Goal: Information Seeking & Learning: Learn about a topic

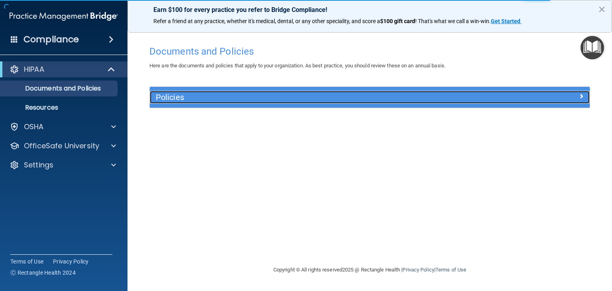
click at [182, 97] on h5 "Policies" at bounding box center [315, 97] width 318 height 9
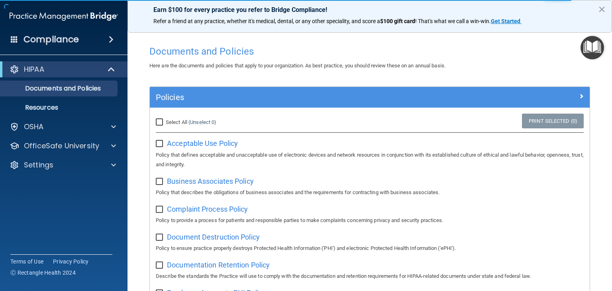
click at [72, 74] on div "HIPAA" at bounding box center [63, 69] width 127 height 16
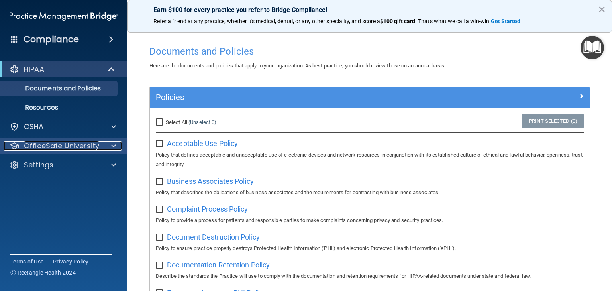
click at [55, 150] on p "OfficeSafe University" at bounding box center [61, 146] width 75 height 10
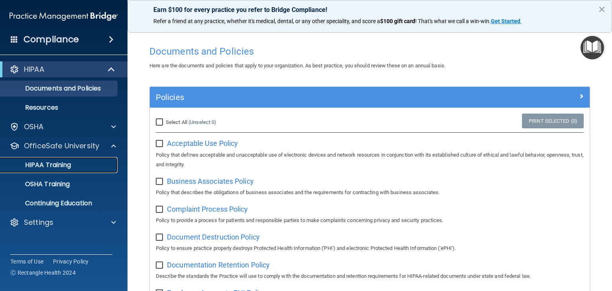
click at [57, 167] on p "HIPAA Training" at bounding box center [38, 165] width 66 height 8
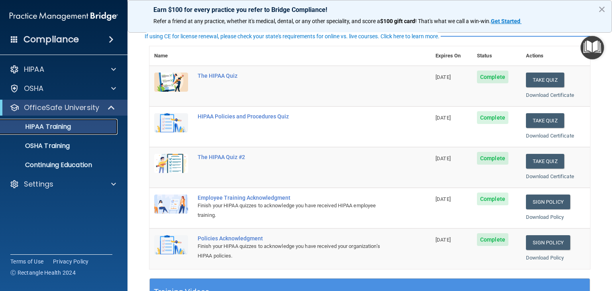
scroll to position [80, 0]
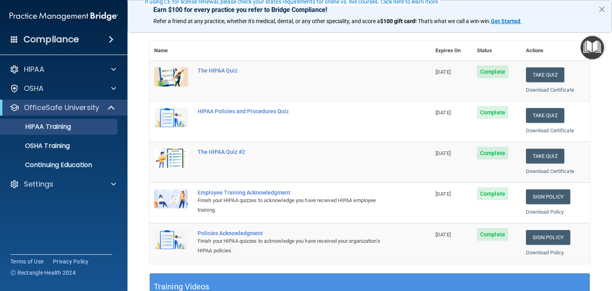
click at [239, 114] on td "HIPAA Policies and Procedures Quiz" at bounding box center [312, 121] width 238 height 41
click at [241, 111] on div "HIPAA Policies and Procedures Quiz" at bounding box center [294, 111] width 193 height 6
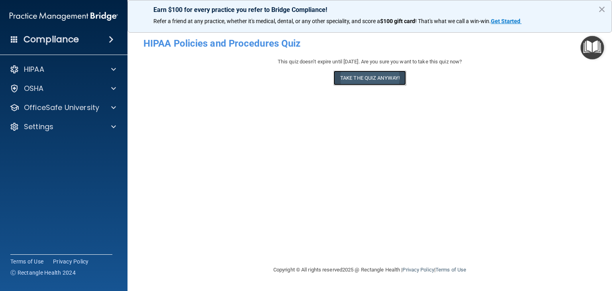
click at [340, 82] on button "Take the quiz anyway!" at bounding box center [369, 78] width 72 height 15
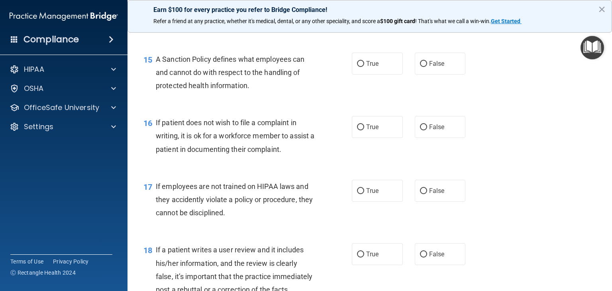
scroll to position [1124, 0]
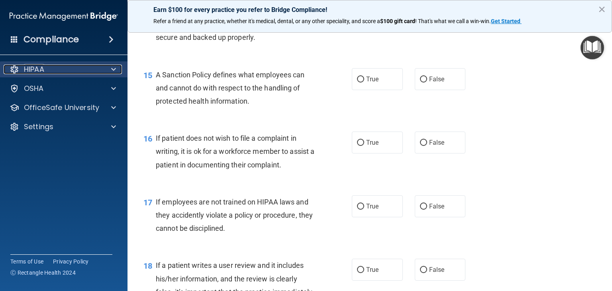
click at [57, 71] on div "HIPAA" at bounding box center [53, 70] width 99 height 10
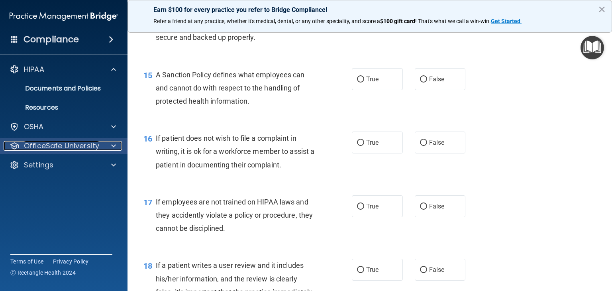
click at [59, 145] on p "OfficeSafe University" at bounding box center [61, 146] width 75 height 10
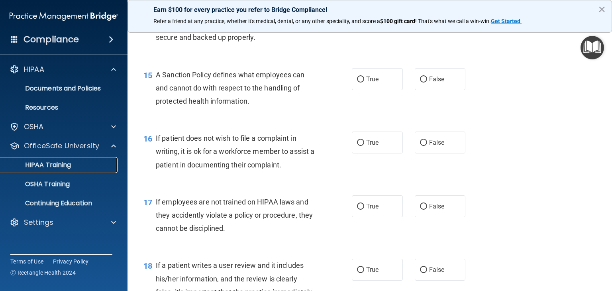
click at [62, 163] on p "HIPAA Training" at bounding box center [38, 165] width 66 height 8
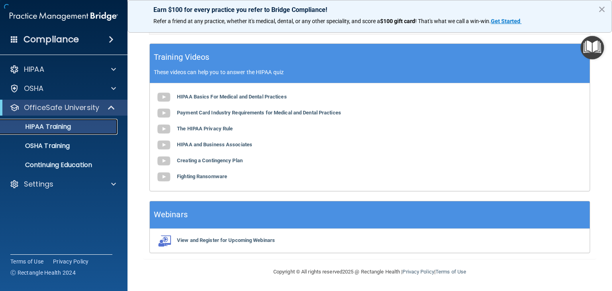
scroll to position [308, 0]
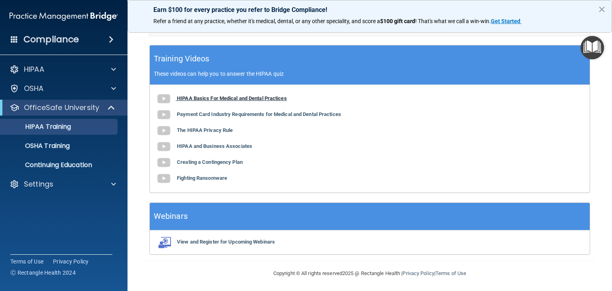
click at [208, 95] on b "HIPAA Basics For Medical and Dental Practices" at bounding box center [232, 98] width 110 height 6
click at [214, 144] on b "HIPAA and Business Associates" at bounding box center [214, 146] width 75 height 6
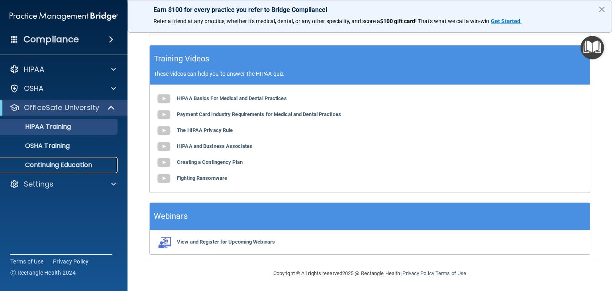
click at [82, 165] on p "Continuing Education" at bounding box center [59, 165] width 109 height 8
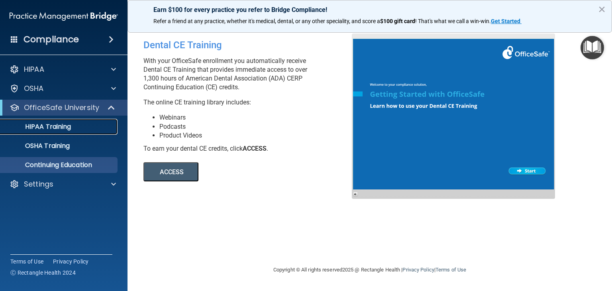
click at [35, 124] on p "HIPAA Training" at bounding box center [38, 127] width 66 height 8
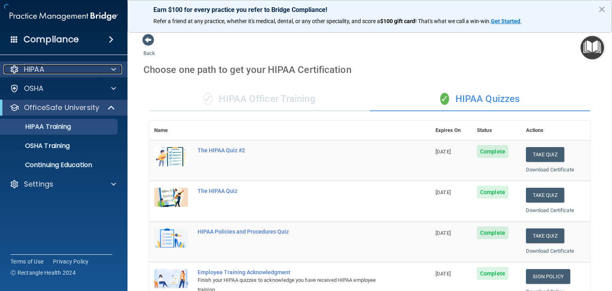
click at [51, 71] on div "HIPAA" at bounding box center [53, 70] width 99 height 10
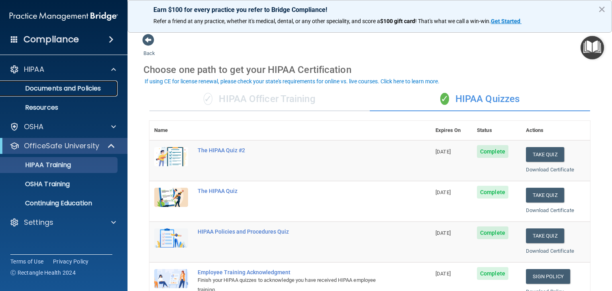
click at [65, 93] on link "Documents and Policies" at bounding box center [54, 88] width 125 height 16
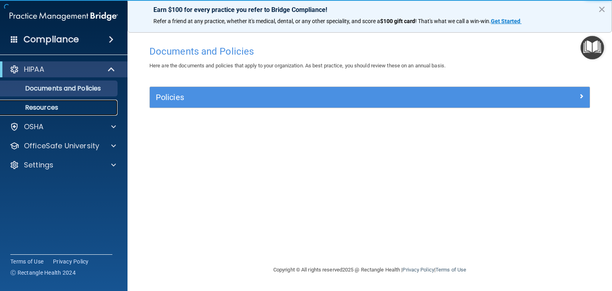
click at [62, 110] on p "Resources" at bounding box center [59, 108] width 109 height 8
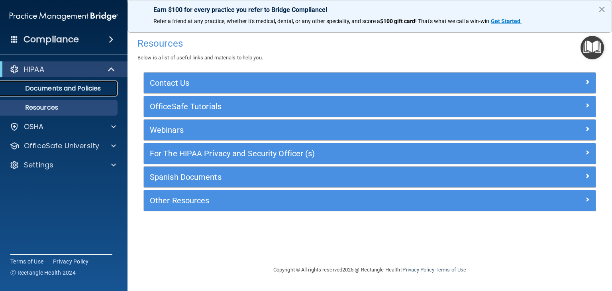
click at [91, 89] on p "Documents and Policies" at bounding box center [59, 88] width 109 height 8
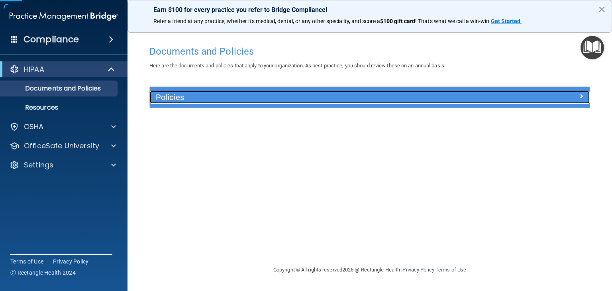
click at [159, 99] on h5 "Policies" at bounding box center [315, 97] width 318 height 9
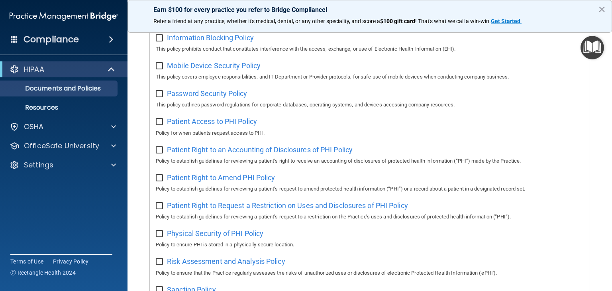
scroll to position [359, 0]
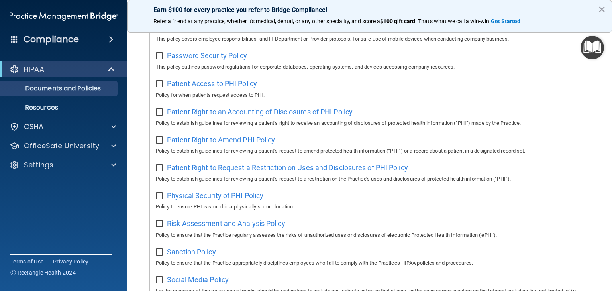
click at [200, 58] on span "Password Security Policy" at bounding box center [207, 55] width 80 height 8
click at [210, 88] on span "Patient Access to PHI Policy" at bounding box center [212, 83] width 90 height 8
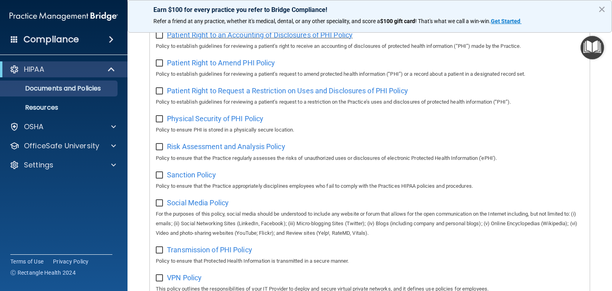
scroll to position [478, 0]
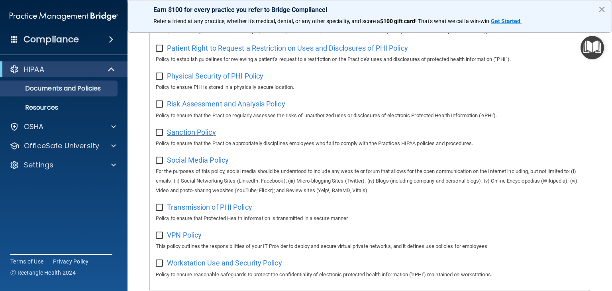
click at [174, 135] on span "Sanction Policy" at bounding box center [191, 132] width 49 height 8
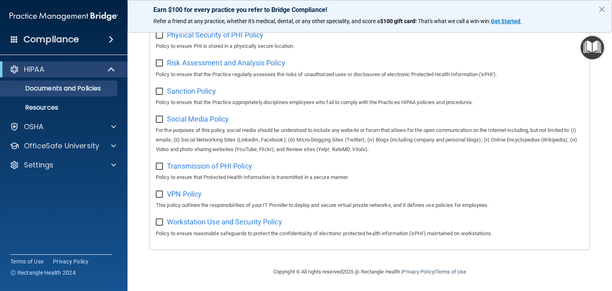
scroll to position [524, 0]
click at [190, 88] on span "Sanction Policy" at bounding box center [191, 91] width 49 height 8
click at [193, 192] on span "VPN Policy" at bounding box center [184, 194] width 35 height 8
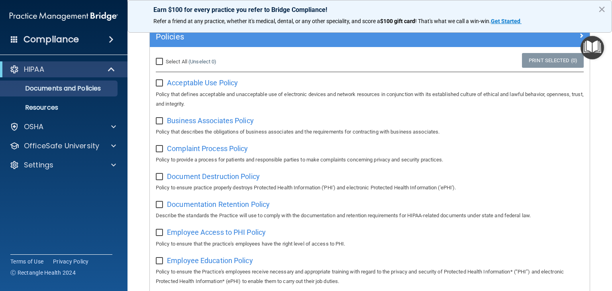
scroll to position [46, 0]
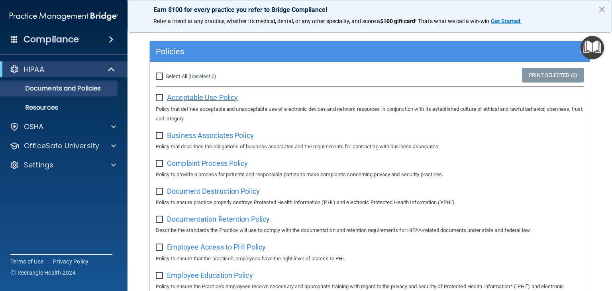
click at [193, 99] on span "Acceptable Use Policy" at bounding box center [202, 97] width 71 height 8
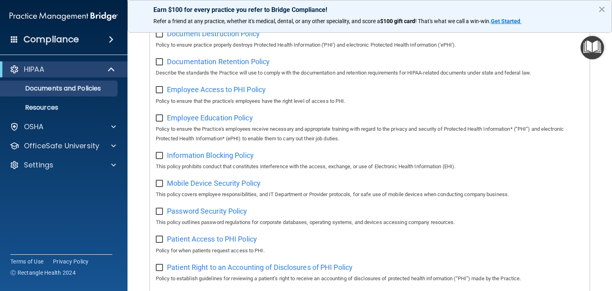
scroll to position [205, 0]
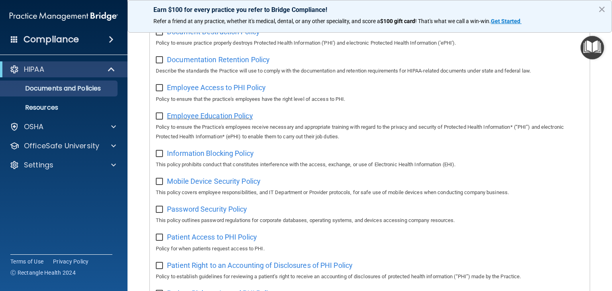
click at [218, 116] on span "Employee Education Policy" at bounding box center [210, 116] width 86 height 8
click at [193, 116] on span "Employee Education Policy" at bounding box center [210, 116] width 86 height 8
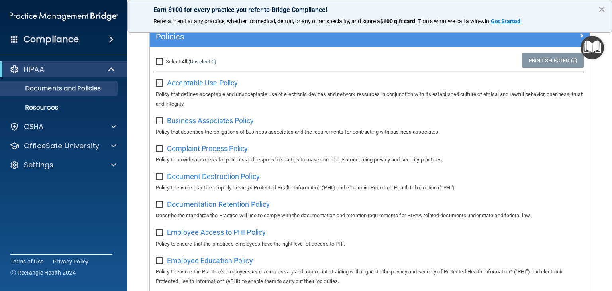
scroll to position [46, 0]
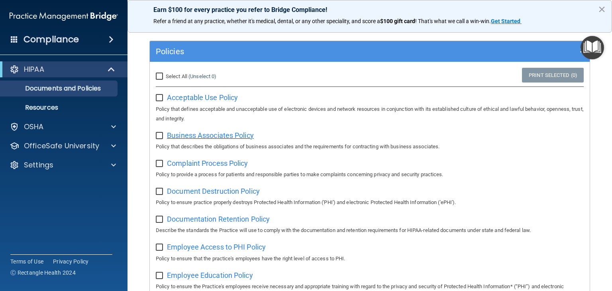
click at [189, 134] on span "Business Associates Policy" at bounding box center [210, 135] width 87 height 8
click at [61, 71] on div "HIPAA" at bounding box center [53, 70] width 98 height 10
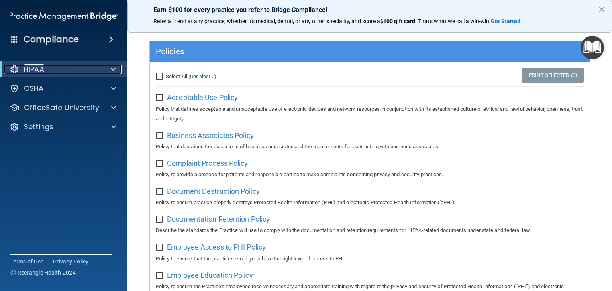
click at [61, 71] on div "HIPAA" at bounding box center [53, 70] width 98 height 10
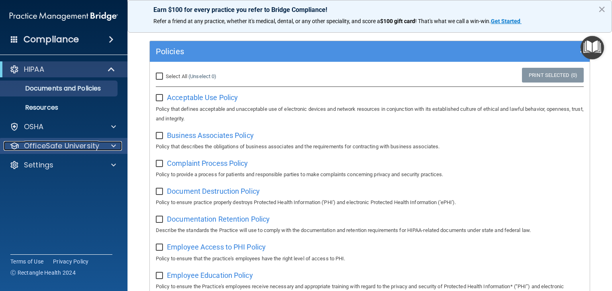
click at [65, 147] on p "OfficeSafe University" at bounding box center [61, 146] width 75 height 10
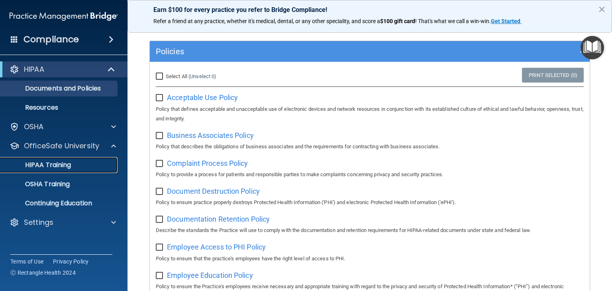
click at [66, 163] on p "HIPAA Training" at bounding box center [38, 165] width 66 height 8
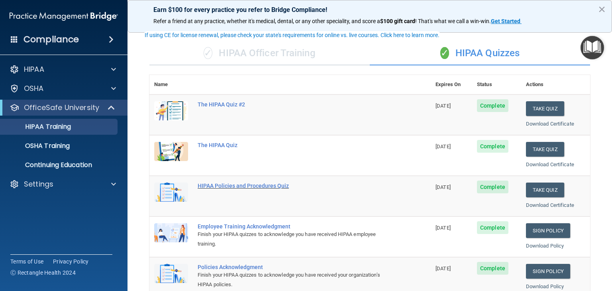
click at [221, 186] on div "HIPAA Policies and Procedures Quiz" at bounding box center [294, 185] width 193 height 6
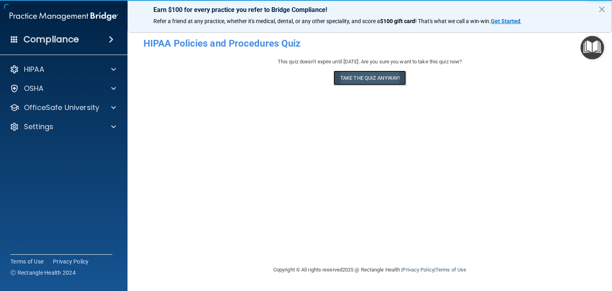
click at [356, 77] on button "Take the quiz anyway!" at bounding box center [369, 78] width 72 height 15
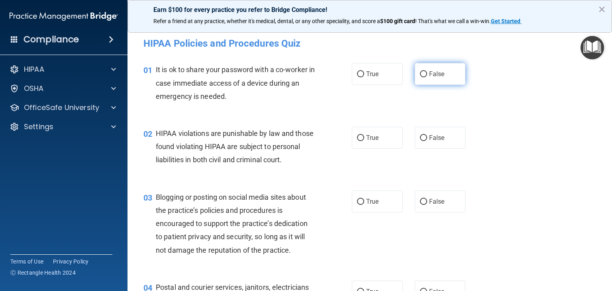
click at [420, 73] on input "False" at bounding box center [423, 74] width 7 height 6
radio input "true"
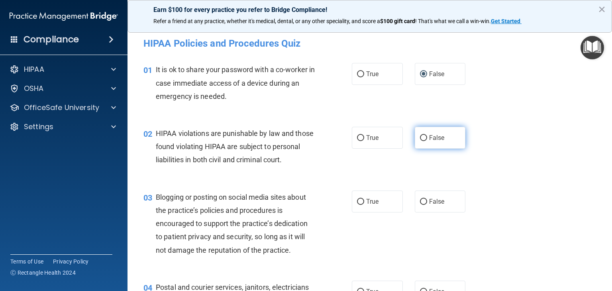
click at [421, 140] on input "False" at bounding box center [423, 138] width 7 height 6
radio input "true"
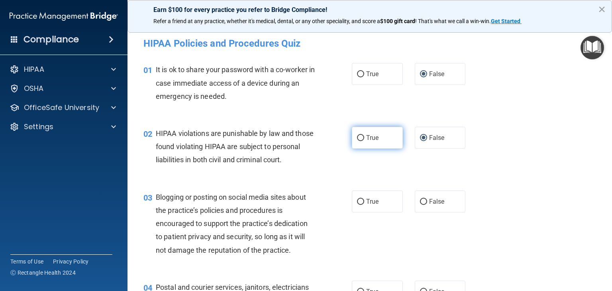
click at [357, 137] on input "True" at bounding box center [360, 138] width 7 height 6
radio input "true"
radio input "false"
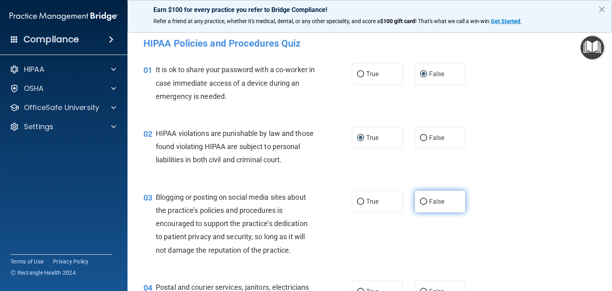
click at [421, 205] on input "False" at bounding box center [423, 202] width 7 height 6
radio input "true"
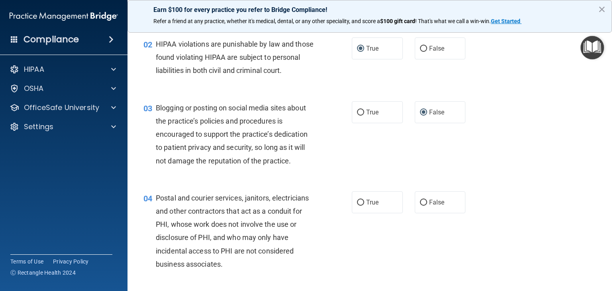
scroll to position [159, 0]
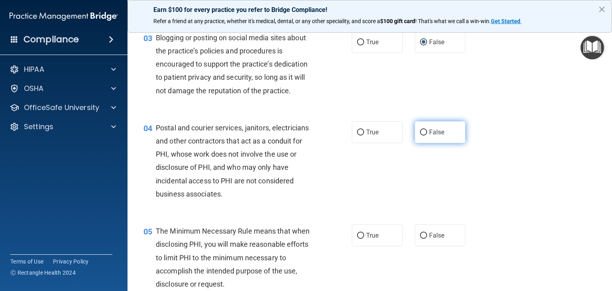
click at [420, 135] on input "False" at bounding box center [423, 132] width 7 height 6
radio input "true"
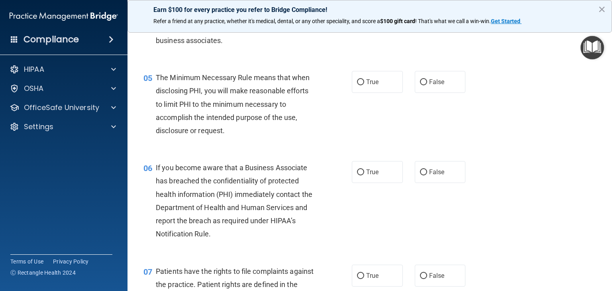
scroll to position [319, 0]
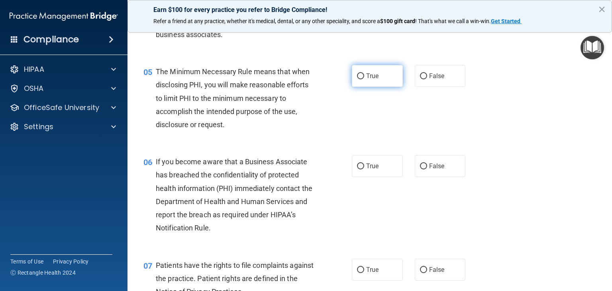
click at [358, 79] on input "True" at bounding box center [360, 76] width 7 height 6
radio input "true"
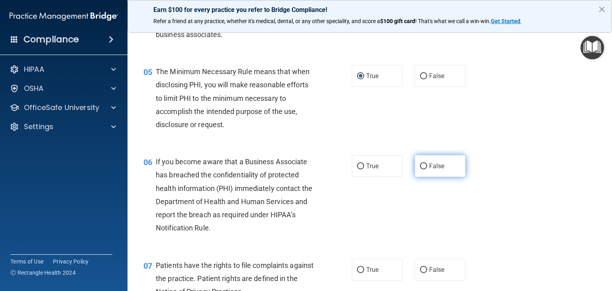
click at [420, 169] on input "False" at bounding box center [423, 166] width 7 height 6
radio input "true"
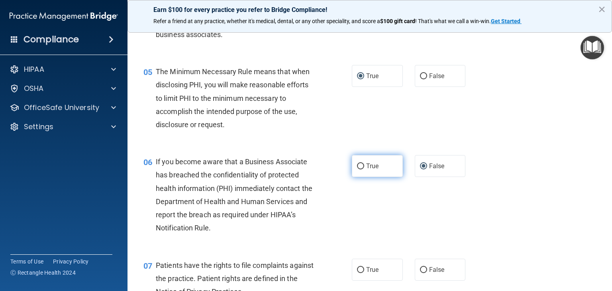
click at [359, 169] on input "True" at bounding box center [360, 166] width 7 height 6
radio input "true"
radio input "false"
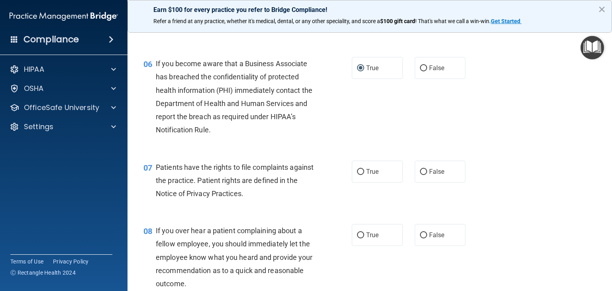
scroll to position [438, 0]
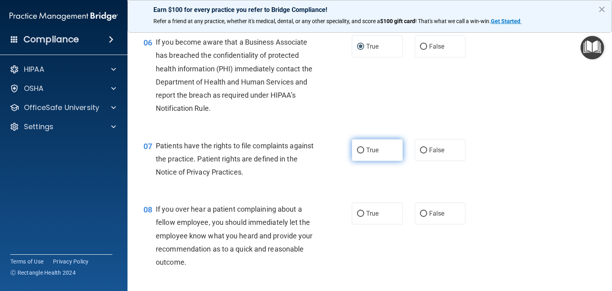
click at [357, 153] on input "True" at bounding box center [360, 150] width 7 height 6
radio input "true"
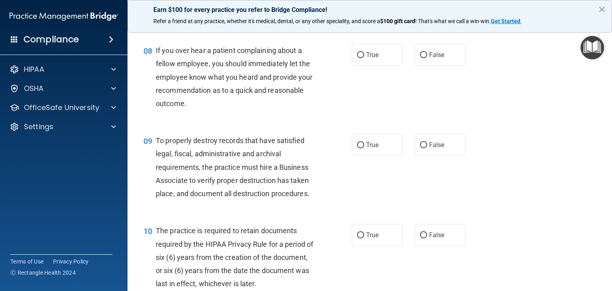
scroll to position [598, 0]
click at [357, 57] on input "True" at bounding box center [360, 54] width 7 height 6
radio input "true"
click at [421, 147] on input "False" at bounding box center [423, 144] width 7 height 6
radio input "true"
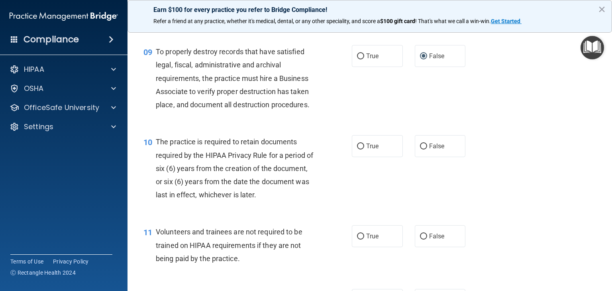
scroll to position [717, 0]
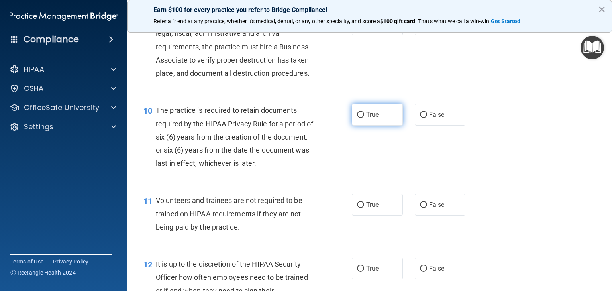
click at [358, 118] on input "True" at bounding box center [360, 115] width 7 height 6
radio input "true"
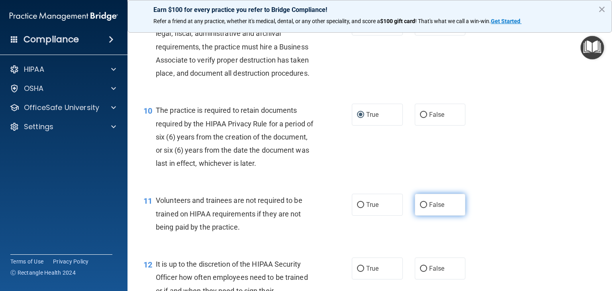
click at [421, 208] on input "False" at bounding box center [423, 205] width 7 height 6
radio input "true"
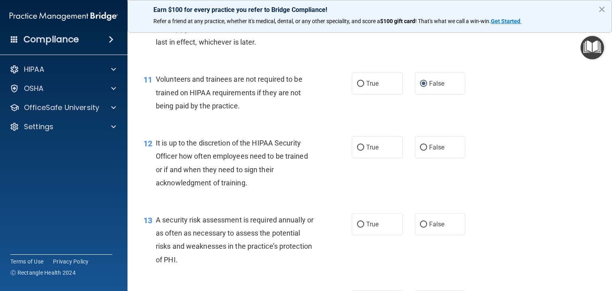
scroll to position [876, 0]
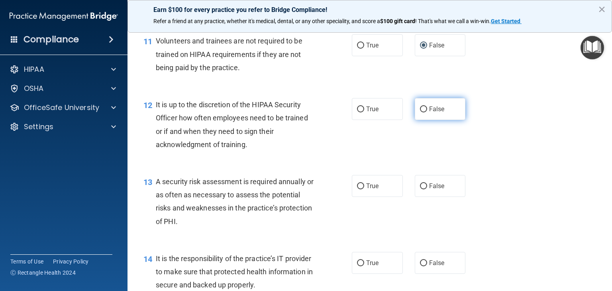
click at [420, 112] on input "False" at bounding box center [423, 109] width 7 height 6
radio input "true"
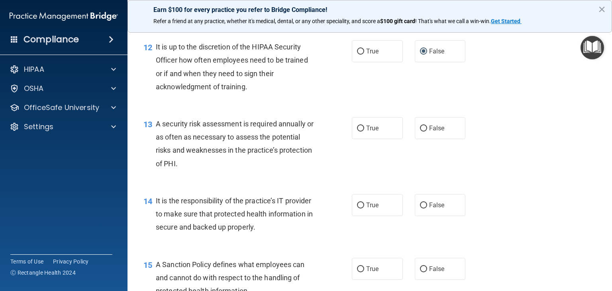
scroll to position [956, 0]
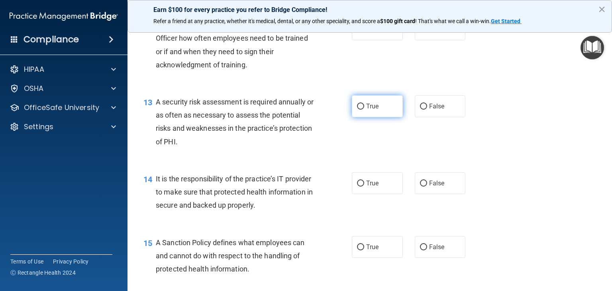
click at [358, 110] on input "True" at bounding box center [360, 107] width 7 height 6
radio input "true"
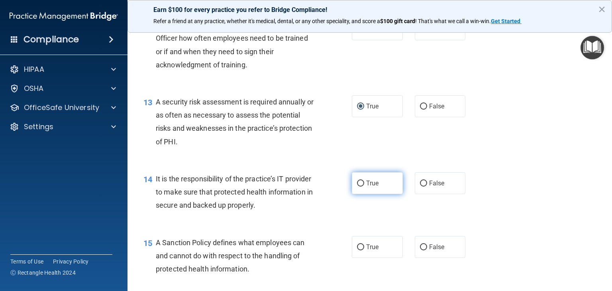
click at [366, 187] on span "True" at bounding box center [372, 183] width 12 height 8
click at [364, 186] on input "True" at bounding box center [360, 183] width 7 height 6
radio input "true"
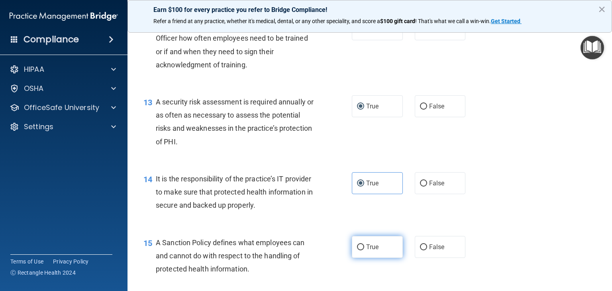
click at [366, 251] on span "True" at bounding box center [372, 247] width 12 height 8
click at [363, 250] on input "True" at bounding box center [360, 247] width 7 height 6
radio input "true"
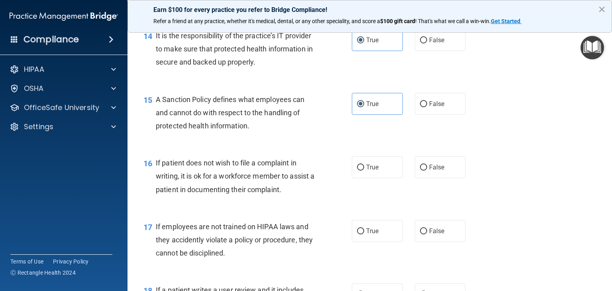
scroll to position [1115, 0]
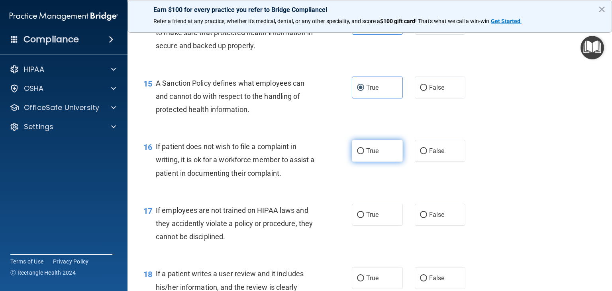
click at [357, 154] on input "True" at bounding box center [360, 151] width 7 height 6
radio input "true"
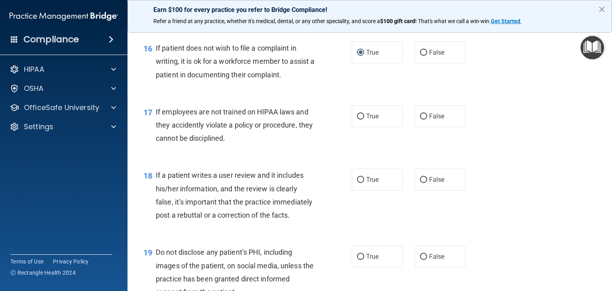
scroll to position [1235, 0]
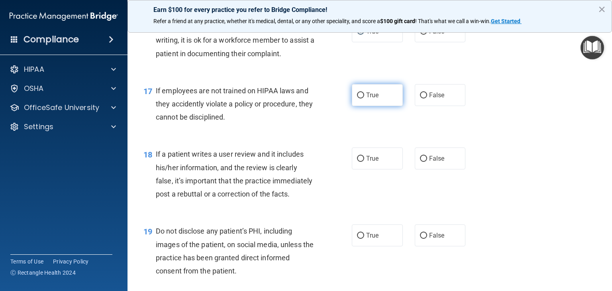
click at [362, 106] on label "True" at bounding box center [377, 95] width 51 height 22
click at [362, 98] on input "True" at bounding box center [360, 95] width 7 height 6
radio input "true"
click at [363, 188] on div "18 If a patient writes a user review and it includes his/her information, and t…" at bounding box center [369, 175] width 464 height 77
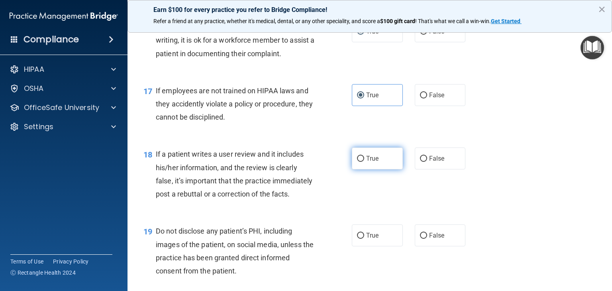
click at [371, 169] on label "True" at bounding box center [377, 158] width 51 height 22
click at [364, 162] on input "True" at bounding box center [360, 159] width 7 height 6
radio input "true"
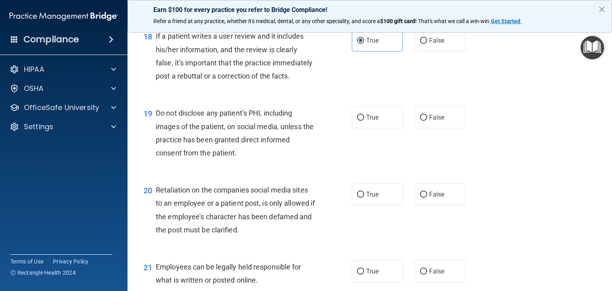
scroll to position [1354, 0]
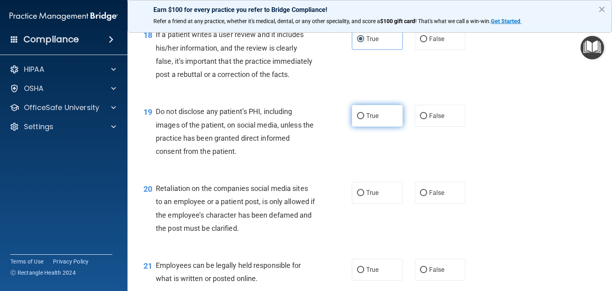
click at [368, 120] on span "True" at bounding box center [372, 116] width 12 height 8
click at [364, 119] on input "True" at bounding box center [360, 116] width 7 height 6
radio input "true"
click at [371, 196] on span "True" at bounding box center [372, 193] width 12 height 8
click at [364, 196] on input "True" at bounding box center [360, 193] width 7 height 6
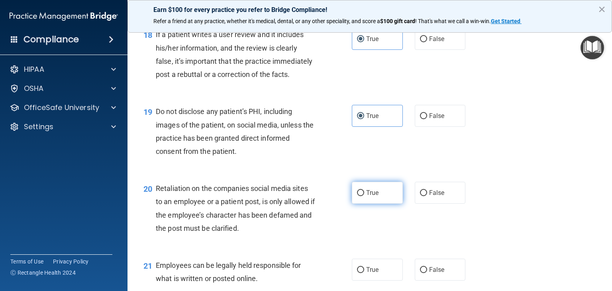
radio input "true"
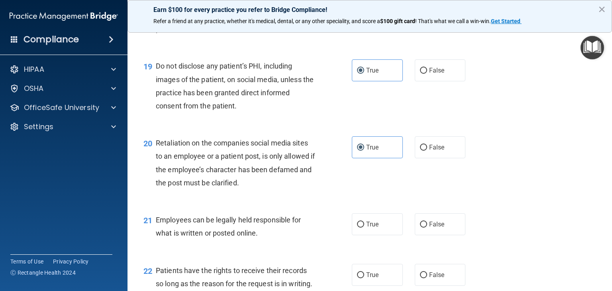
scroll to position [1514, 0]
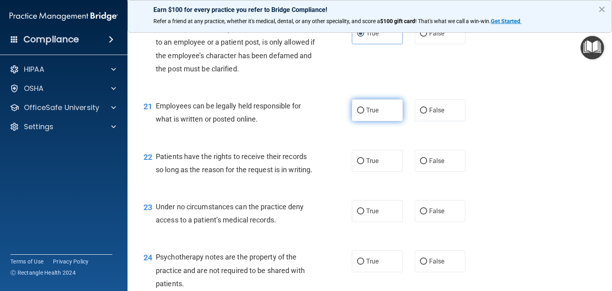
click at [369, 121] on label "True" at bounding box center [377, 110] width 51 height 22
click at [364, 114] on input "True" at bounding box center [360, 111] width 7 height 6
radio input "true"
click at [370, 165] on span "True" at bounding box center [372, 161] width 12 height 8
click at [364, 164] on input "True" at bounding box center [360, 161] width 7 height 6
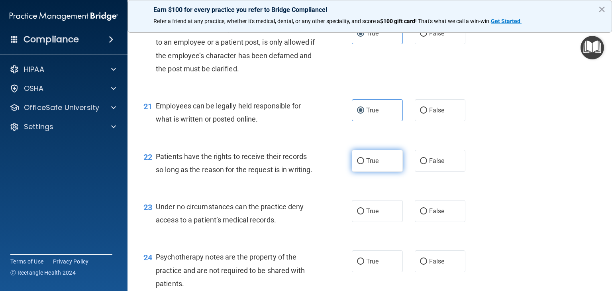
radio input "true"
click at [366, 215] on span "True" at bounding box center [372, 211] width 12 height 8
click at [364, 214] on input "True" at bounding box center [360, 211] width 7 height 6
radio input "true"
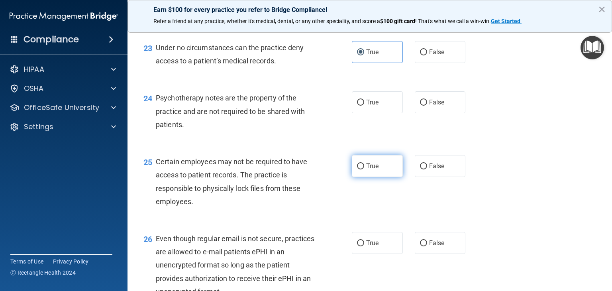
scroll to position [1673, 0]
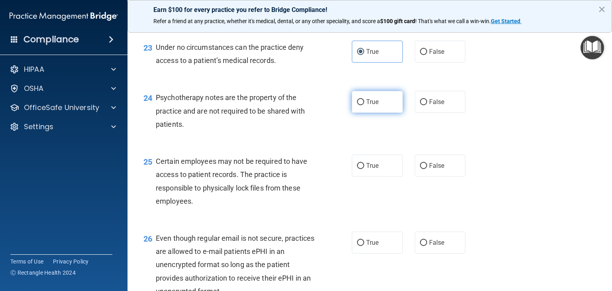
click at [357, 105] on input "True" at bounding box center [360, 102] width 7 height 6
radio input "true"
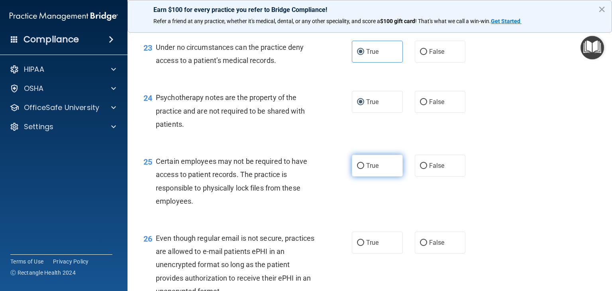
click at [362, 176] on label "True" at bounding box center [377, 166] width 51 height 22
click at [362, 169] on input "True" at bounding box center [360, 166] width 7 height 6
radio input "true"
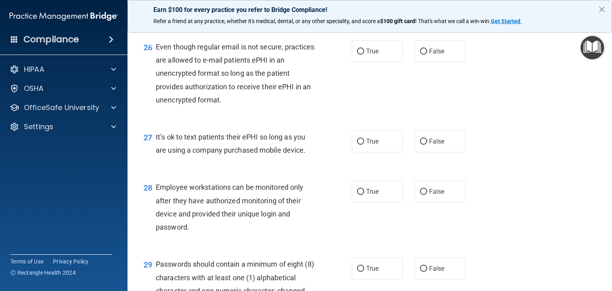
scroll to position [1872, 0]
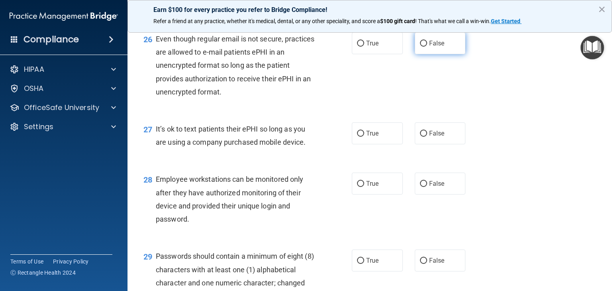
click at [429, 47] on span "False" at bounding box center [437, 43] width 16 height 8
click at [427, 47] on input "False" at bounding box center [423, 44] width 7 height 6
radio input "true"
click at [362, 144] on label "True" at bounding box center [377, 133] width 51 height 22
click at [362, 137] on input "True" at bounding box center [360, 134] width 7 height 6
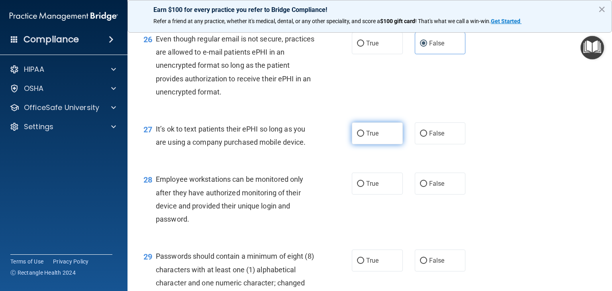
radio input "true"
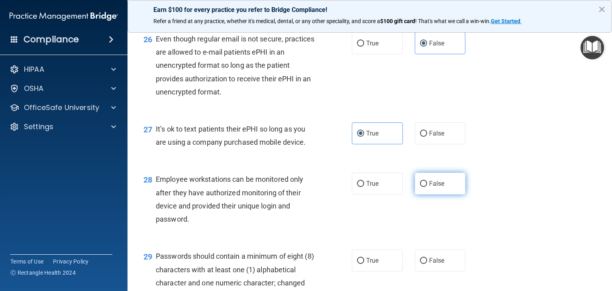
click at [430, 194] on label "False" at bounding box center [440, 183] width 51 height 22
click at [427, 187] on input "False" at bounding box center [423, 184] width 7 height 6
radio input "true"
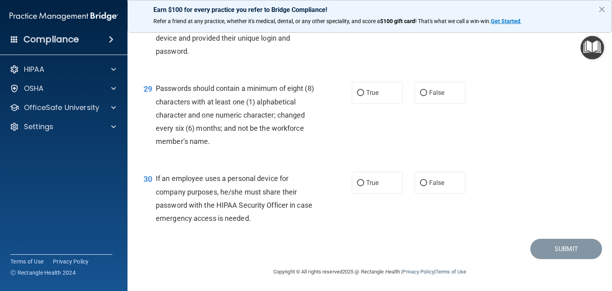
scroll to position [2071, 0]
click at [429, 96] on span "False" at bounding box center [437, 93] width 16 height 8
click at [425, 96] on input "False" at bounding box center [423, 93] width 7 height 6
radio input "true"
click at [430, 186] on span "False" at bounding box center [437, 183] width 16 height 8
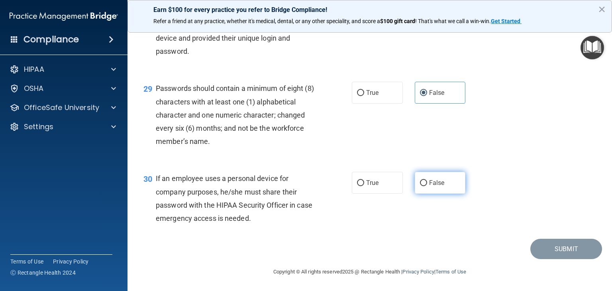
click at [427, 186] on input "False" at bounding box center [423, 183] width 7 height 6
radio input "true"
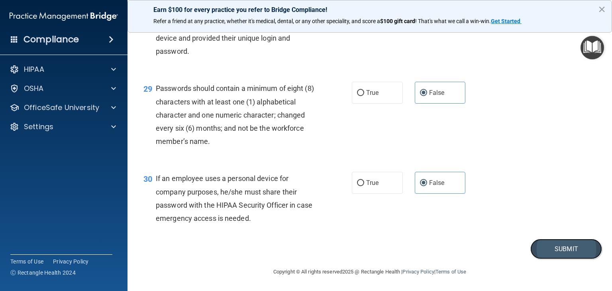
click at [554, 255] on button "Submit" at bounding box center [566, 249] width 72 height 20
click at [563, 255] on button "Submit" at bounding box center [566, 249] width 72 height 20
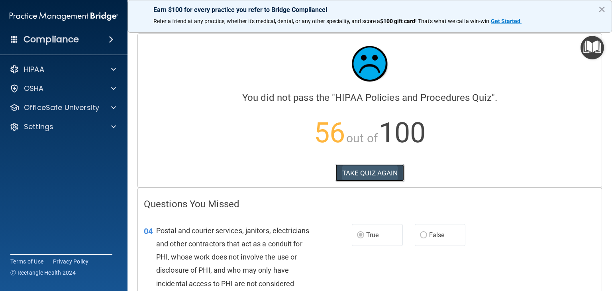
click at [374, 170] on button "TAKE QUIZ AGAIN" at bounding box center [369, 173] width 69 height 18
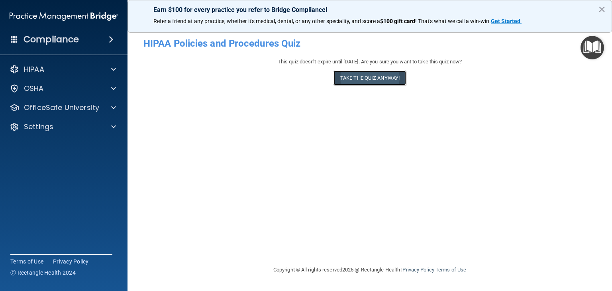
click at [370, 79] on button "Take the quiz anyway!" at bounding box center [369, 78] width 72 height 15
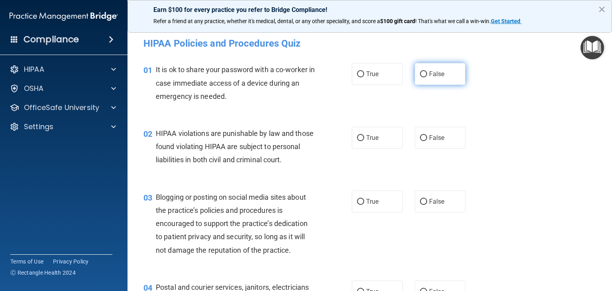
click at [420, 74] on input "False" at bounding box center [423, 74] width 7 height 6
radio input "true"
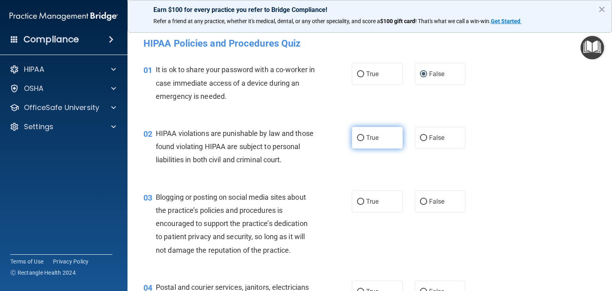
click at [358, 139] on input "True" at bounding box center [360, 138] width 7 height 6
radio input "true"
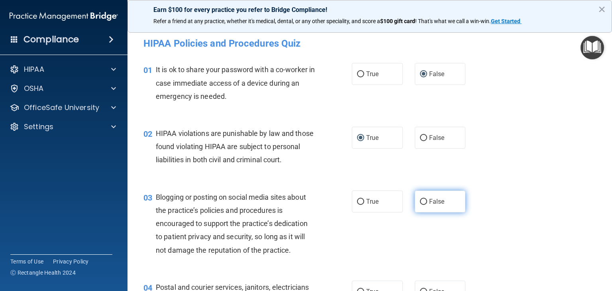
click at [420, 205] on input "False" at bounding box center [423, 202] width 7 height 6
radio input "true"
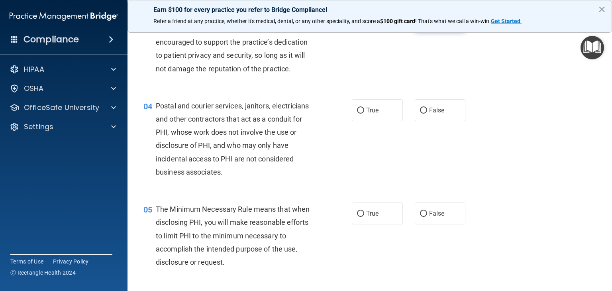
scroll to position [199, 0]
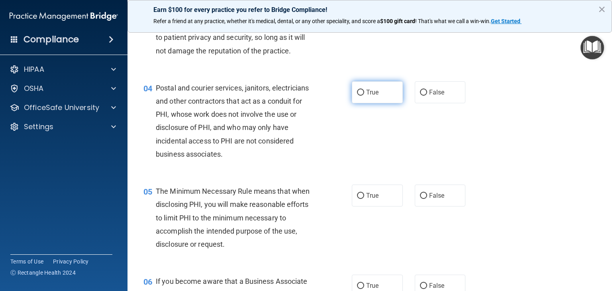
click at [359, 96] on input "True" at bounding box center [360, 93] width 7 height 6
radio input "true"
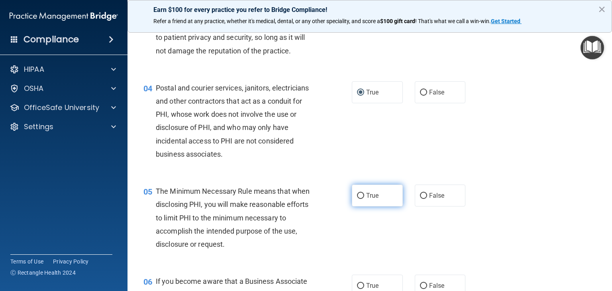
click at [360, 199] on input "True" at bounding box center [360, 196] width 7 height 6
radio input "true"
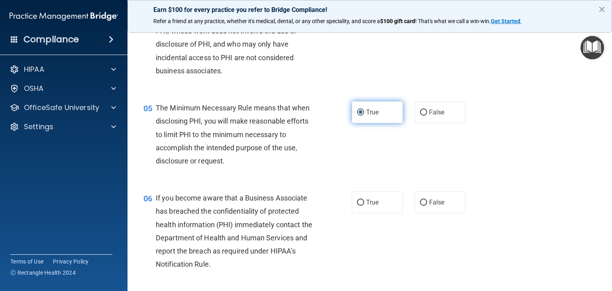
scroll to position [359, 0]
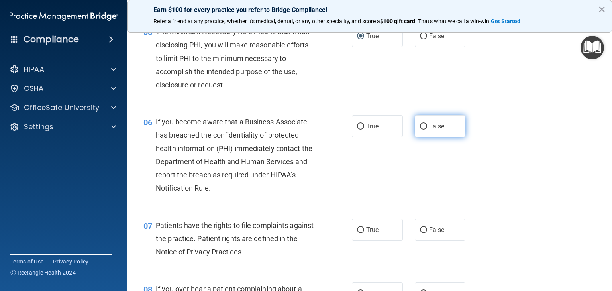
click at [420, 129] on input "False" at bounding box center [423, 126] width 7 height 6
radio input "true"
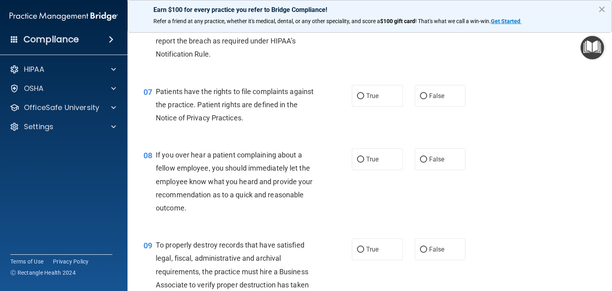
scroll to position [518, 0]
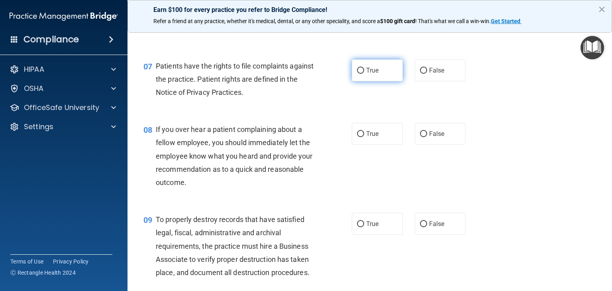
click at [360, 74] on input "True" at bounding box center [360, 71] width 7 height 6
radio input "true"
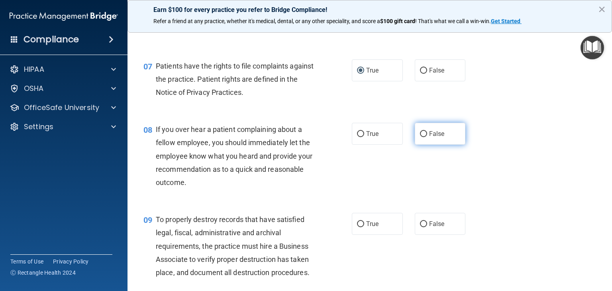
click at [420, 137] on input "False" at bounding box center [423, 134] width 7 height 6
radio input "true"
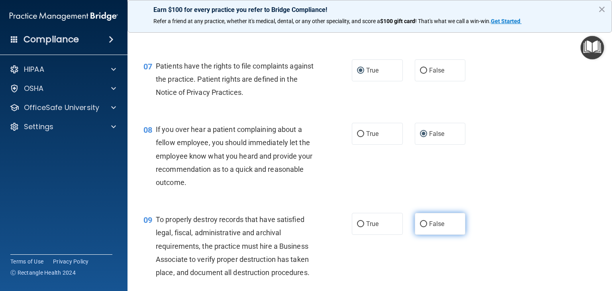
click at [419, 235] on label "False" at bounding box center [440, 224] width 51 height 22
click at [420, 227] on input "False" at bounding box center [423, 224] width 7 height 6
radio input "true"
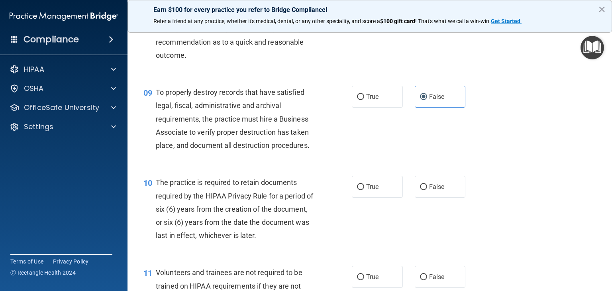
scroll to position [677, 0]
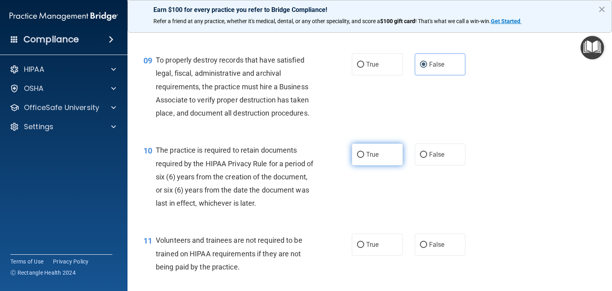
click at [357, 158] on input "True" at bounding box center [360, 155] width 7 height 6
radio input "true"
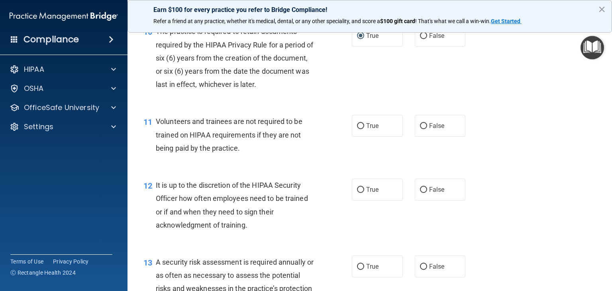
scroll to position [797, 0]
click at [420, 128] on input "False" at bounding box center [423, 125] width 7 height 6
radio input "true"
click at [420, 192] on input "False" at bounding box center [423, 189] width 7 height 6
radio input "true"
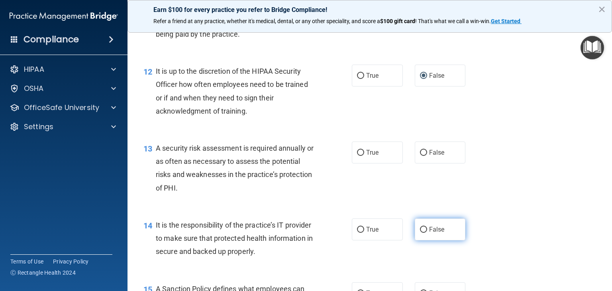
scroll to position [956, 0]
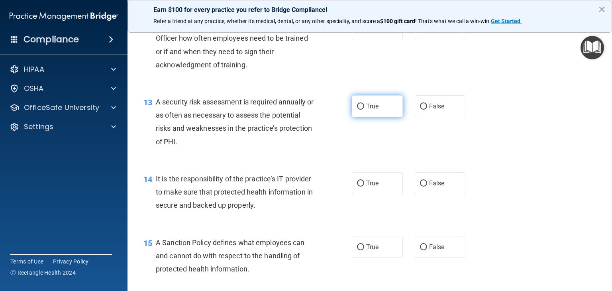
click at [357, 110] on input "True" at bounding box center [360, 107] width 7 height 6
radio input "true"
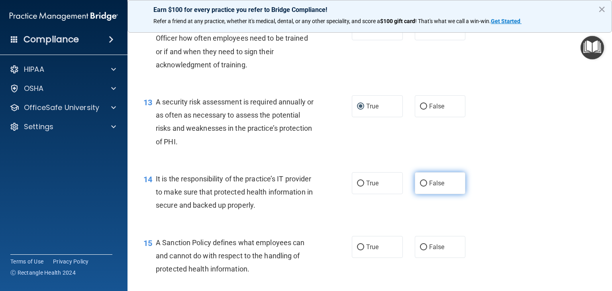
click at [421, 186] on input "False" at bounding box center [423, 183] width 7 height 6
radio input "true"
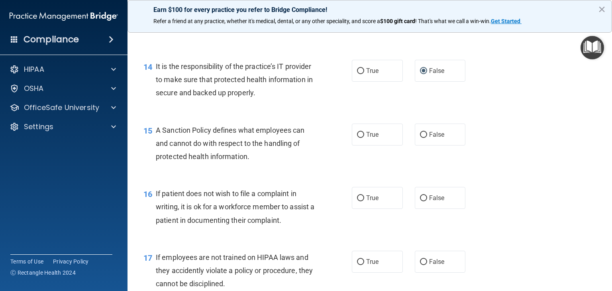
scroll to position [1076, 0]
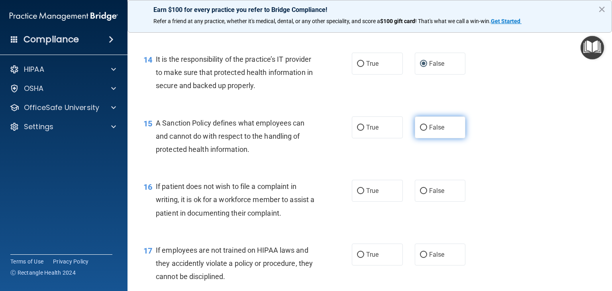
click at [422, 138] on label "False" at bounding box center [440, 127] width 51 height 22
click at [422, 131] on input "False" at bounding box center [423, 128] width 7 height 6
radio input "true"
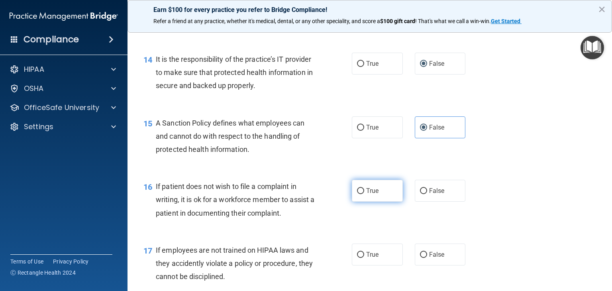
click at [353, 202] on label "True" at bounding box center [377, 191] width 51 height 22
click at [357, 194] on input "True" at bounding box center [360, 191] width 7 height 6
radio input "true"
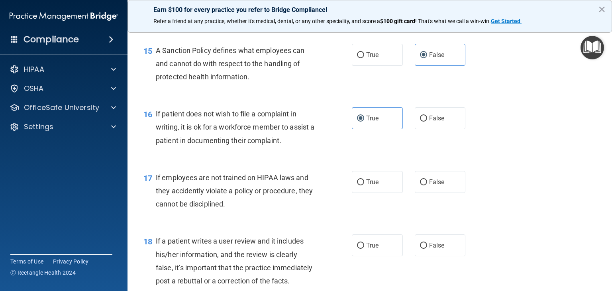
scroll to position [1195, 0]
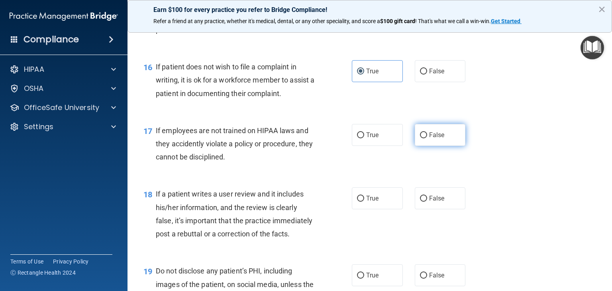
click at [423, 146] on label "False" at bounding box center [440, 135] width 51 height 22
click at [423, 138] on input "False" at bounding box center [423, 135] width 7 height 6
radio input "true"
click at [415, 209] on label "False" at bounding box center [440, 198] width 51 height 22
click at [420, 202] on input "False" at bounding box center [423, 199] width 7 height 6
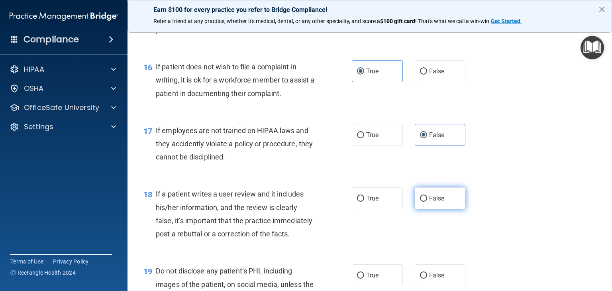
radio input "true"
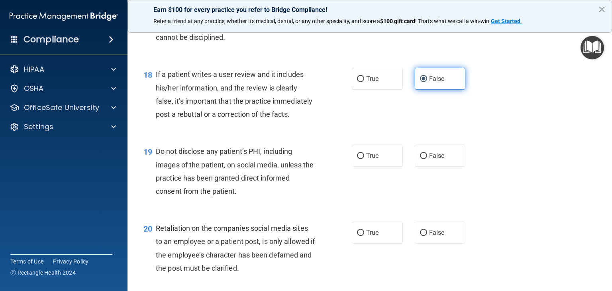
scroll to position [1354, 0]
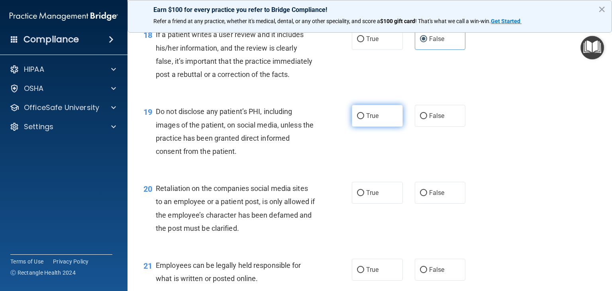
click at [368, 127] on label "True" at bounding box center [377, 116] width 51 height 22
click at [364, 119] on input "True" at bounding box center [360, 116] width 7 height 6
radio input "true"
click at [429, 196] on span "False" at bounding box center [437, 193] width 16 height 8
click at [426, 196] on input "False" at bounding box center [423, 193] width 7 height 6
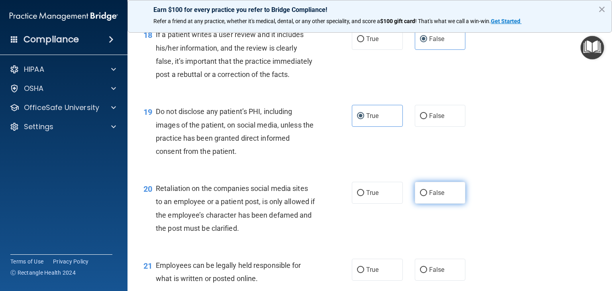
radio input "true"
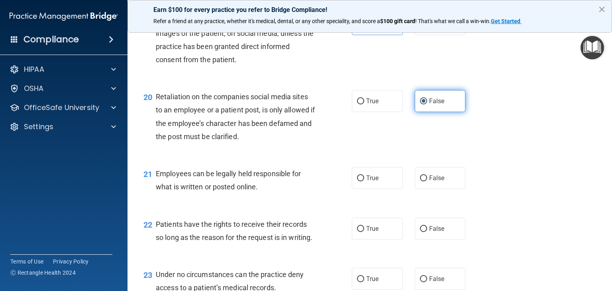
scroll to position [1514, 0]
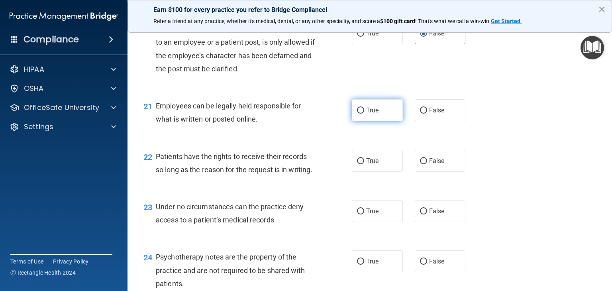
click at [374, 121] on label "True" at bounding box center [377, 110] width 51 height 22
click at [364, 114] on input "True" at bounding box center [360, 111] width 7 height 6
radio input "true"
click at [437, 172] on label "False" at bounding box center [440, 161] width 51 height 22
click at [427, 164] on input "False" at bounding box center [423, 161] width 7 height 6
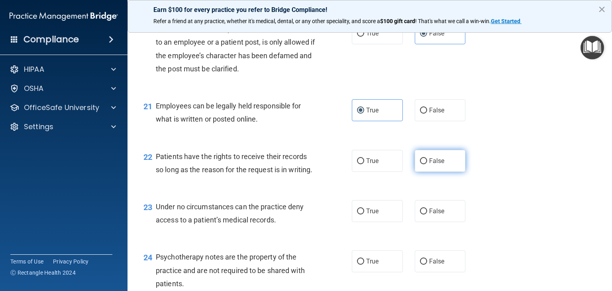
radio input "true"
click at [425, 222] on label "False" at bounding box center [440, 211] width 51 height 22
click at [425, 214] on input "False" at bounding box center [423, 211] width 7 height 6
radio input "true"
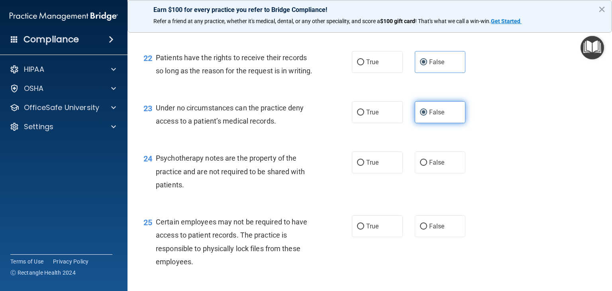
scroll to position [1673, 0]
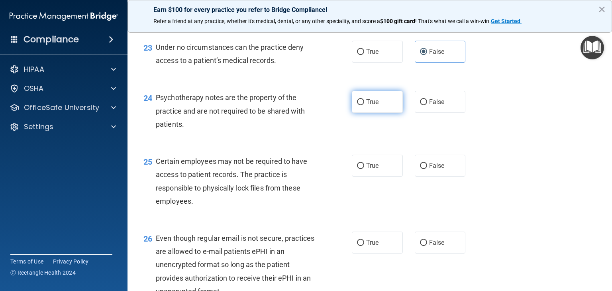
click at [359, 113] on label "True" at bounding box center [377, 102] width 51 height 22
click at [359, 105] on input "True" at bounding box center [360, 102] width 7 height 6
radio input "true"
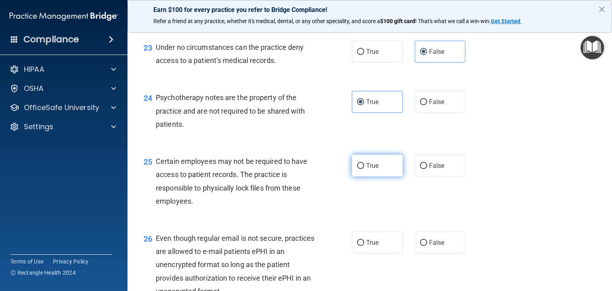
click at [362, 176] on label "True" at bounding box center [377, 166] width 51 height 22
click at [362, 169] on input "True" at bounding box center [360, 166] width 7 height 6
radio input "true"
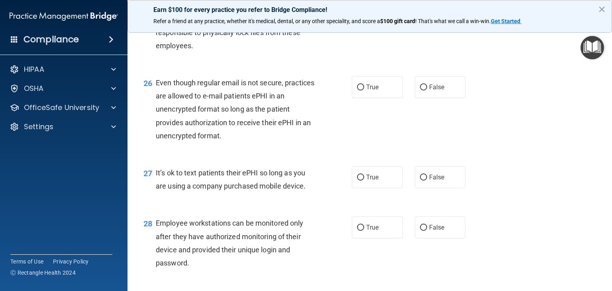
scroll to position [1872, 0]
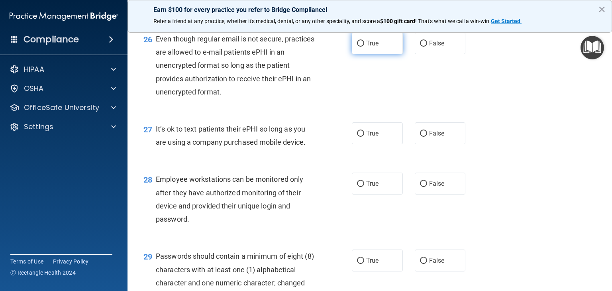
click at [357, 47] on input "True" at bounding box center [360, 44] width 7 height 6
radio input "true"
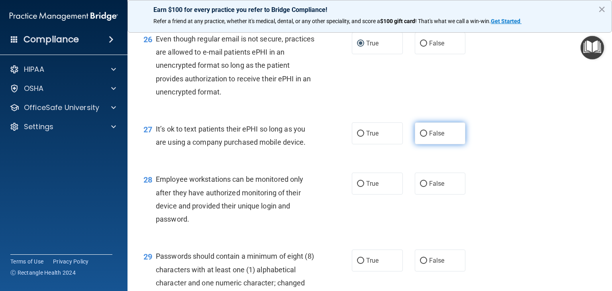
click at [429, 137] on span "False" at bounding box center [437, 133] width 16 height 8
click at [427, 137] on input "False" at bounding box center [423, 134] width 7 height 6
radio input "true"
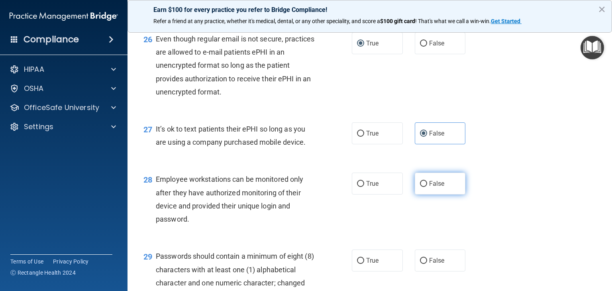
click at [420, 187] on input "False" at bounding box center [423, 184] width 7 height 6
radio input "true"
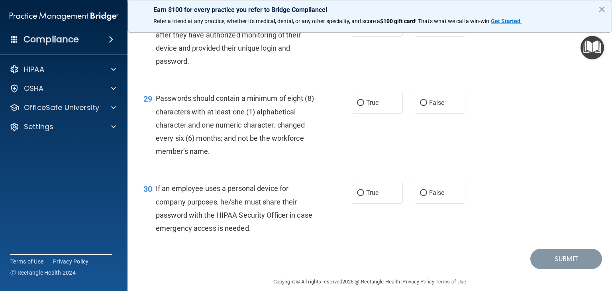
scroll to position [2032, 0]
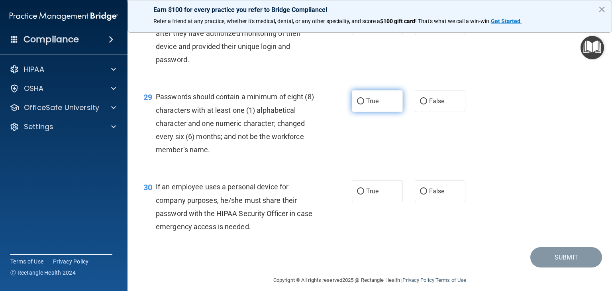
click at [368, 112] on label "True" at bounding box center [377, 101] width 51 height 22
click at [364, 104] on input "True" at bounding box center [360, 101] width 7 height 6
radio input "true"
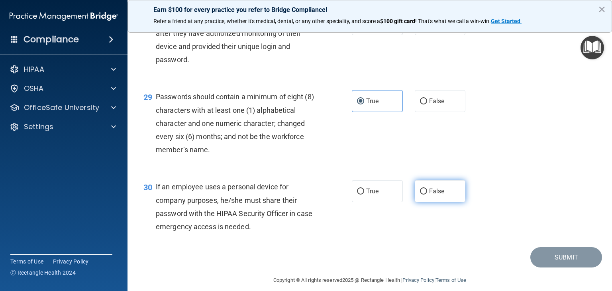
click at [423, 202] on label "False" at bounding box center [440, 191] width 51 height 22
click at [423, 194] on input "False" at bounding box center [423, 191] width 7 height 6
radio input "true"
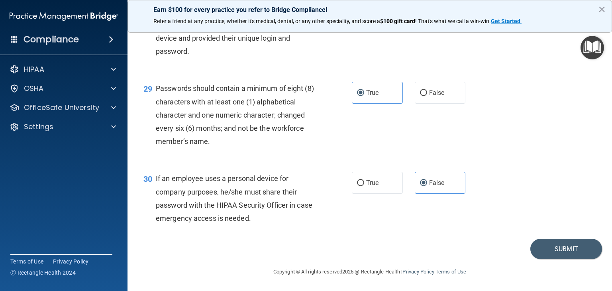
scroll to position [2080, 0]
click at [549, 249] on button "Submit" at bounding box center [566, 249] width 72 height 20
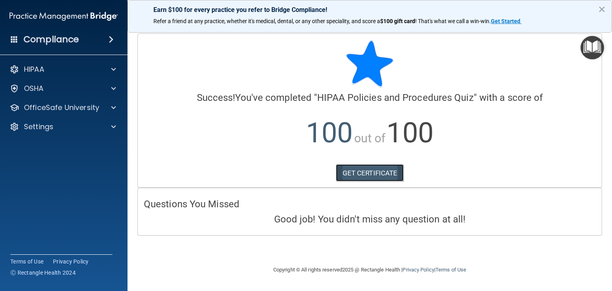
click at [387, 171] on link "GET CERTIFICATE" at bounding box center [370, 173] width 68 height 18
click at [603, 7] on button "×" at bounding box center [602, 9] width 8 height 13
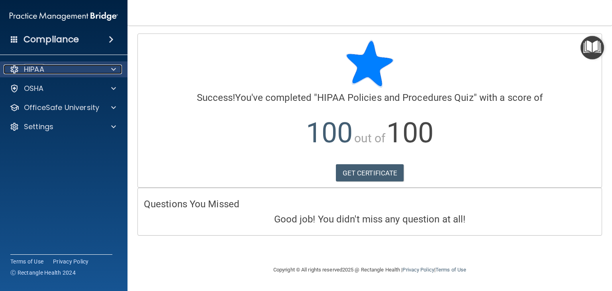
click at [56, 70] on div "HIPAA" at bounding box center [53, 70] width 99 height 10
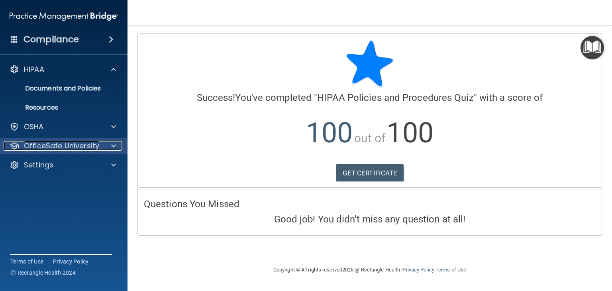
click at [67, 147] on p "OfficeSafe University" at bounding box center [61, 146] width 75 height 10
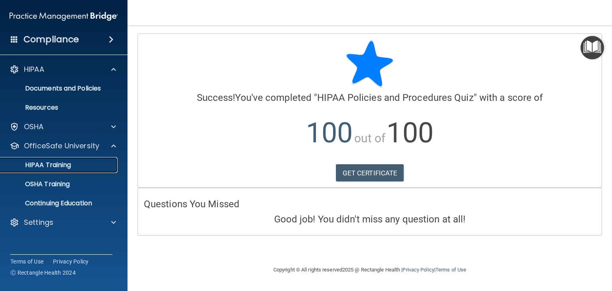
click at [64, 166] on p "HIPAA Training" at bounding box center [38, 165] width 66 height 8
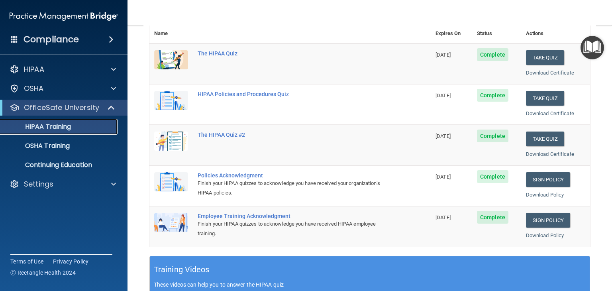
scroll to position [159, 0]
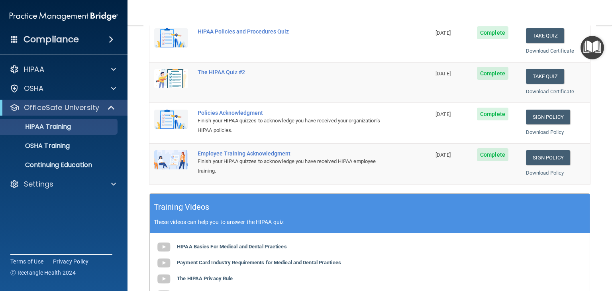
click at [167, 118] on img at bounding box center [171, 119] width 34 height 19
click at [549, 115] on link "Sign Policy" at bounding box center [548, 117] width 44 height 15
click at [531, 90] on link "Download Certificate" at bounding box center [550, 91] width 48 height 6
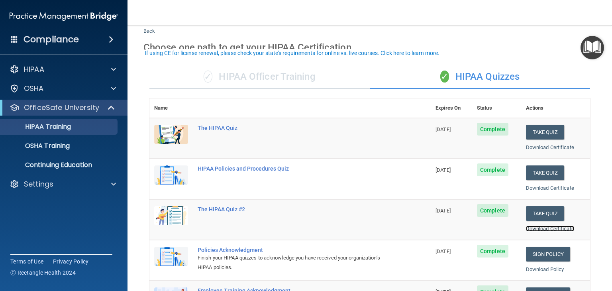
scroll to position [80, 0]
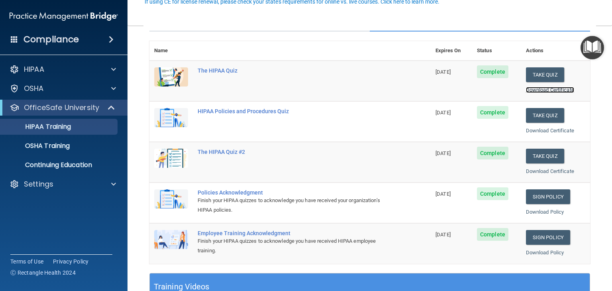
click at [541, 90] on link "Download Certificate" at bounding box center [550, 90] width 48 height 6
click at [534, 130] on link "Download Certificate" at bounding box center [550, 130] width 48 height 6
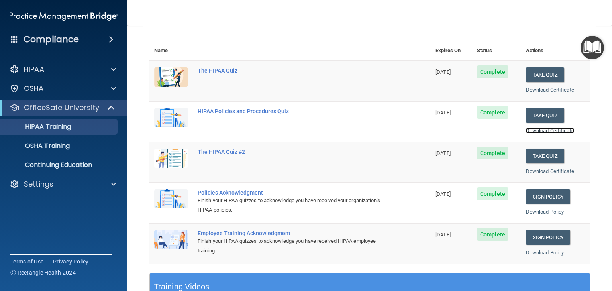
scroll to position [120, 0]
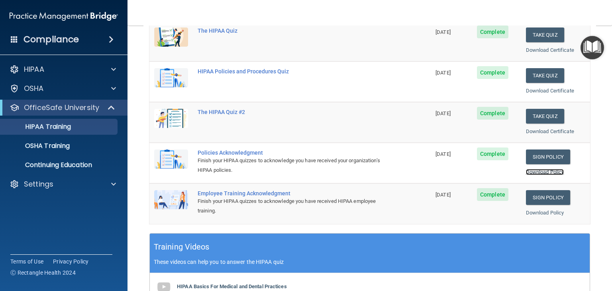
click at [534, 170] on link "Download Policy" at bounding box center [545, 172] width 38 height 6
click at [536, 196] on link "Sign Policy" at bounding box center [548, 197] width 44 height 15
click at [535, 210] on link "Download Policy" at bounding box center [545, 213] width 38 height 6
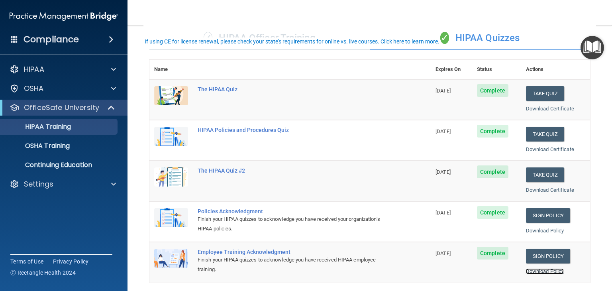
scroll to position [80, 0]
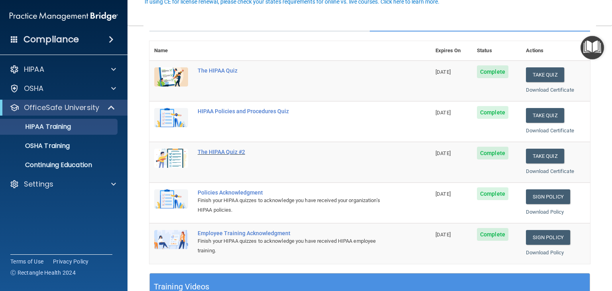
click at [230, 150] on div "The HIPAA Quiz #2" at bounding box center [294, 152] width 193 height 6
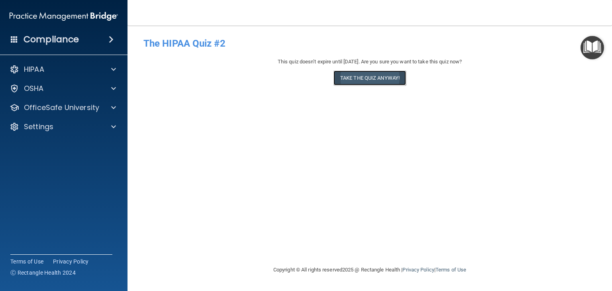
click at [385, 74] on button "Take the quiz anyway!" at bounding box center [369, 78] width 72 height 15
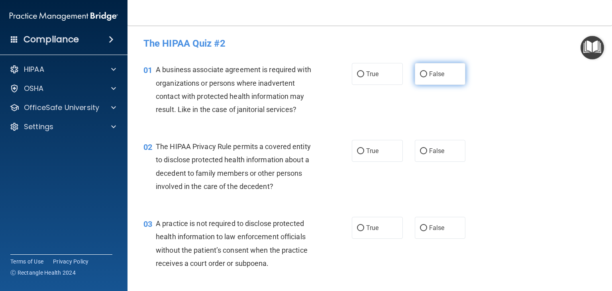
click at [420, 76] on input "False" at bounding box center [423, 74] width 7 height 6
radio input "true"
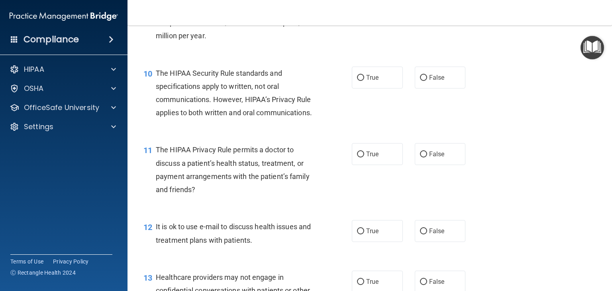
scroll to position [633, 0]
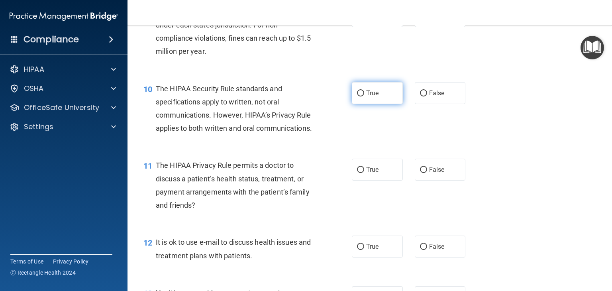
click at [357, 96] on input "True" at bounding box center [360, 93] width 7 height 6
radio input "true"
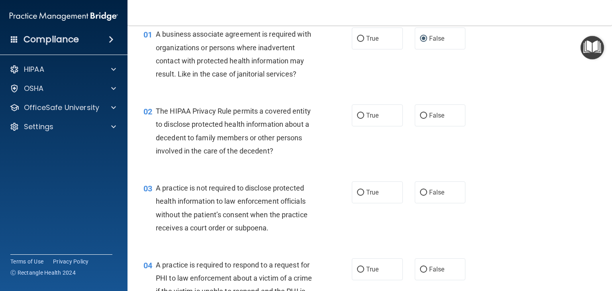
scroll to position [0, 0]
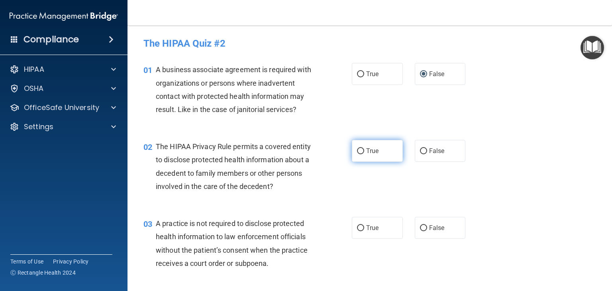
click at [360, 149] on input "True" at bounding box center [360, 151] width 7 height 6
radio input "true"
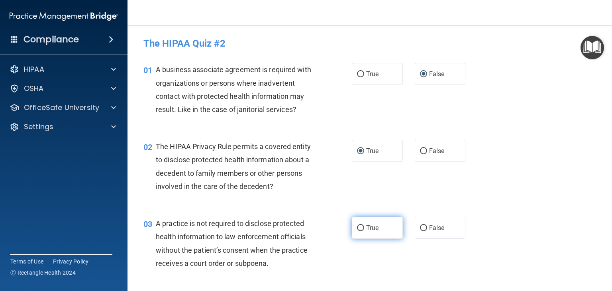
click at [362, 224] on label "True" at bounding box center [377, 228] width 51 height 22
click at [362, 225] on input "True" at bounding box center [360, 228] width 7 height 6
radio input "true"
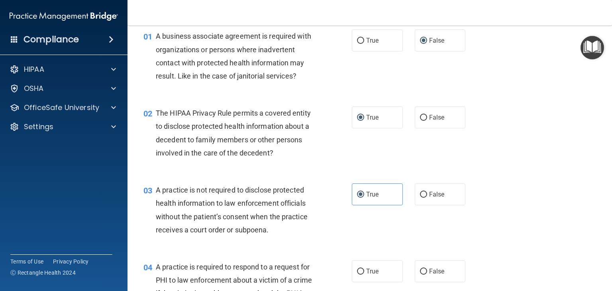
scroll to position [80, 0]
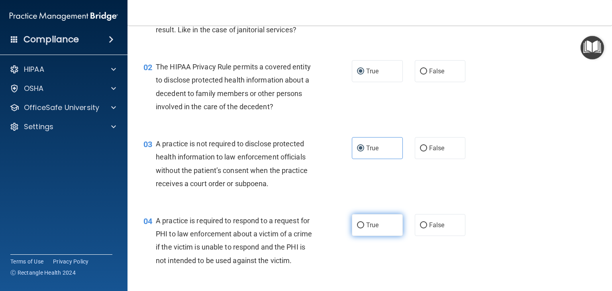
click at [364, 230] on label "True" at bounding box center [377, 225] width 51 height 22
click at [364, 228] on input "True" at bounding box center [360, 225] width 7 height 6
radio input "true"
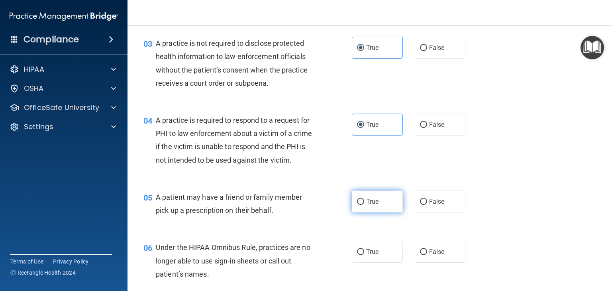
scroll to position [199, 0]
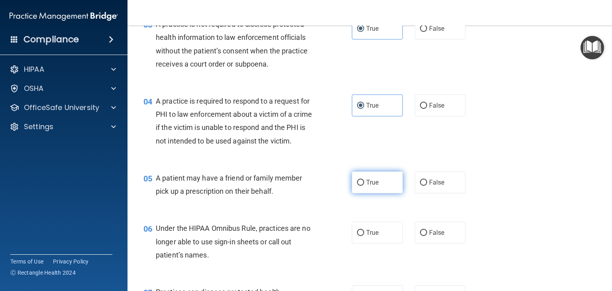
drag, startPoint x: 360, startPoint y: 196, endPoint x: 359, endPoint y: 200, distance: 4.5
click at [359, 186] on input "True" at bounding box center [360, 183] width 7 height 6
radio input "true"
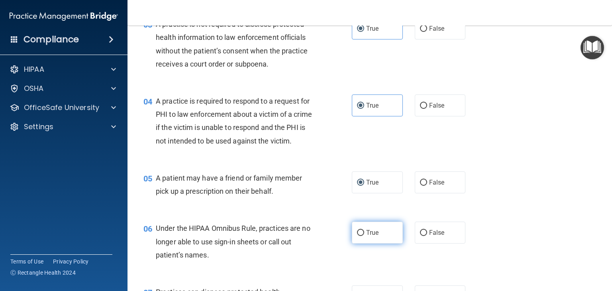
click at [357, 243] on label "True" at bounding box center [377, 232] width 51 height 22
click at [357, 236] on input "True" at bounding box center [360, 233] width 7 height 6
radio input "true"
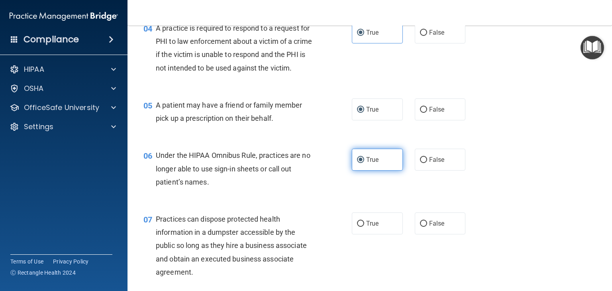
scroll to position [319, 0]
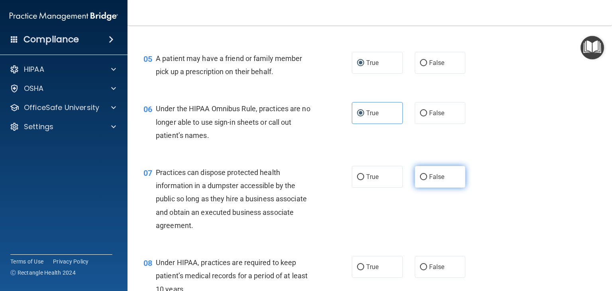
click at [422, 180] on input "False" at bounding box center [423, 177] width 7 height 6
radio input "true"
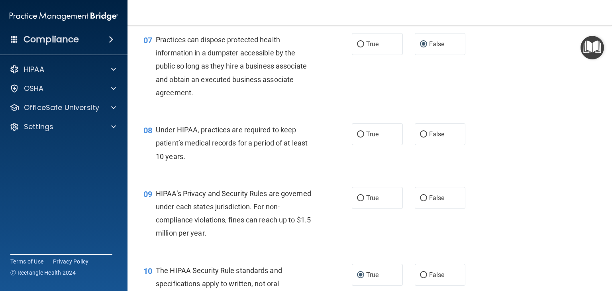
scroll to position [478, 0]
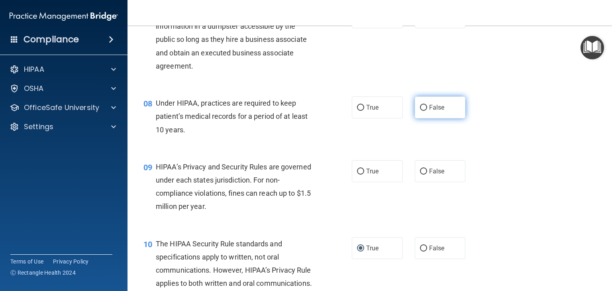
click at [422, 111] on input "False" at bounding box center [423, 108] width 7 height 6
radio input "true"
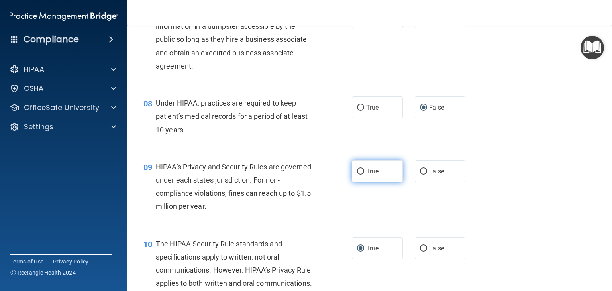
click at [359, 174] on input "True" at bounding box center [360, 171] width 7 height 6
radio input "true"
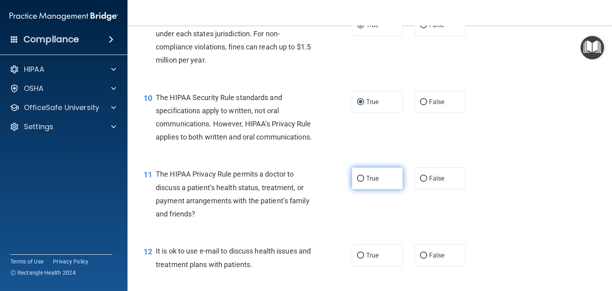
scroll to position [677, 0]
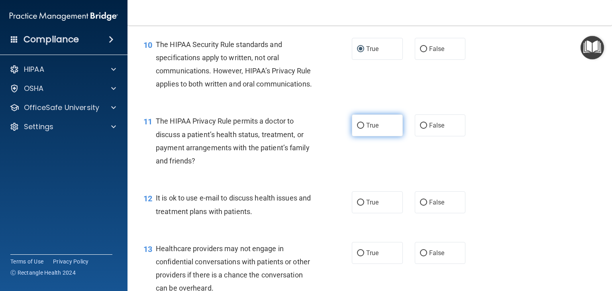
click at [366, 129] on span "True" at bounding box center [372, 125] width 12 height 8
click at [363, 129] on input "True" at bounding box center [360, 126] width 7 height 6
radio input "true"
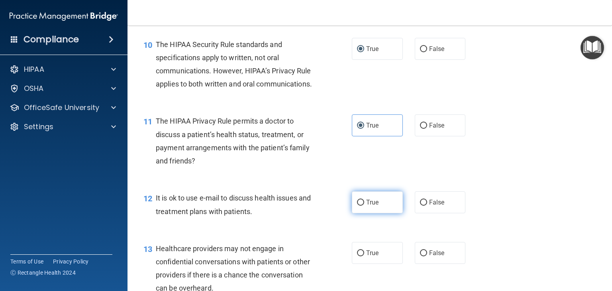
click at [366, 206] on span "True" at bounding box center [372, 202] width 12 height 8
click at [363, 206] on input "True" at bounding box center [360, 203] width 7 height 6
radio input "true"
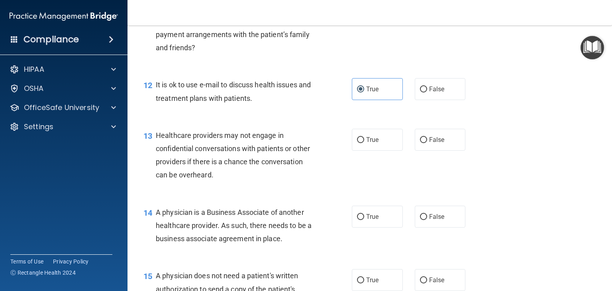
scroll to position [837, 0]
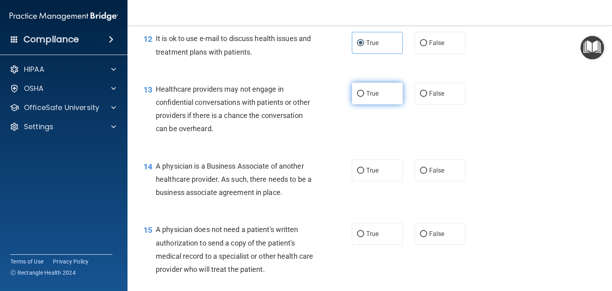
click at [367, 97] on span "True" at bounding box center [372, 94] width 12 height 8
click at [364, 97] on input "True" at bounding box center [360, 94] width 7 height 6
radio input "true"
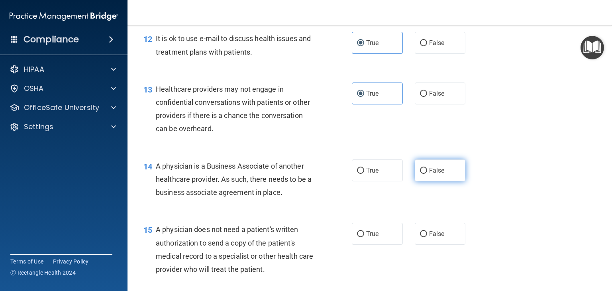
click at [429, 174] on span "False" at bounding box center [437, 171] width 16 height 8
click at [427, 174] on input "False" at bounding box center [423, 171] width 7 height 6
radio input "true"
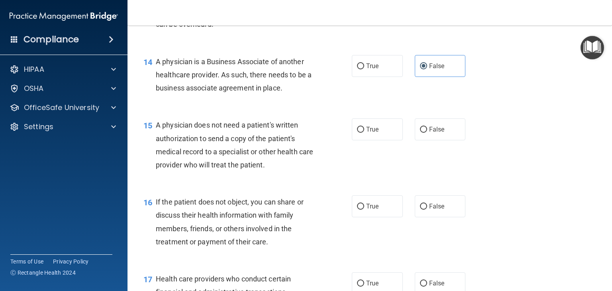
scroll to position [956, 0]
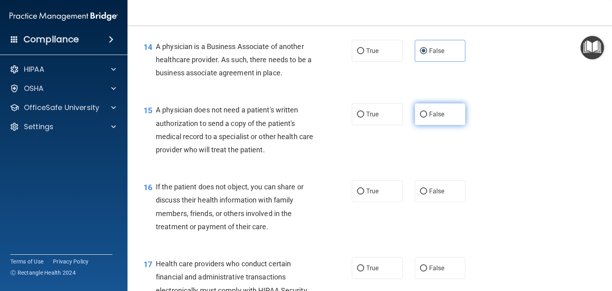
click at [425, 125] on label "False" at bounding box center [440, 114] width 51 height 22
click at [425, 118] on input "False" at bounding box center [423, 115] width 7 height 6
radio input "true"
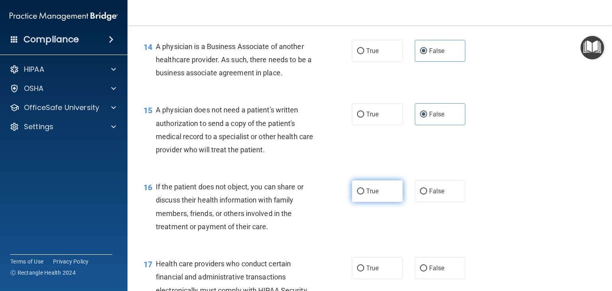
click at [372, 195] on span "True" at bounding box center [372, 191] width 12 height 8
click at [364, 194] on input "True" at bounding box center [360, 191] width 7 height 6
radio input "true"
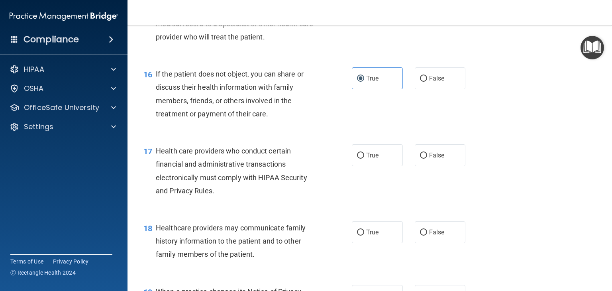
scroll to position [1076, 0]
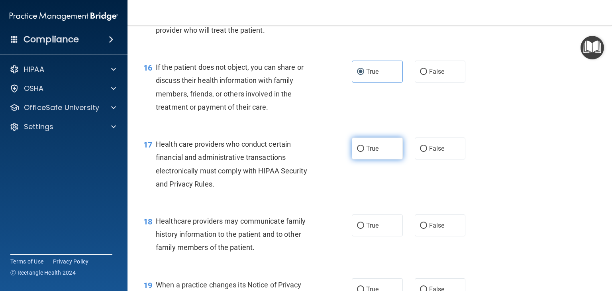
click at [375, 152] on span "True" at bounding box center [372, 149] width 12 height 8
click at [364, 152] on input "True" at bounding box center [360, 149] width 7 height 6
radio input "true"
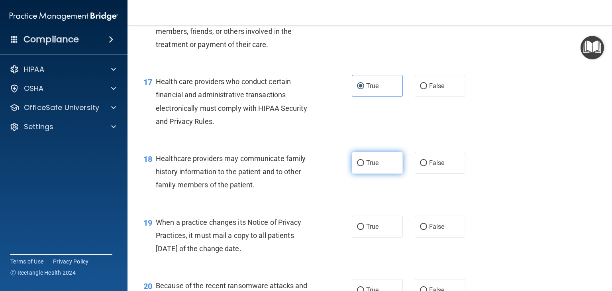
scroll to position [1155, 0]
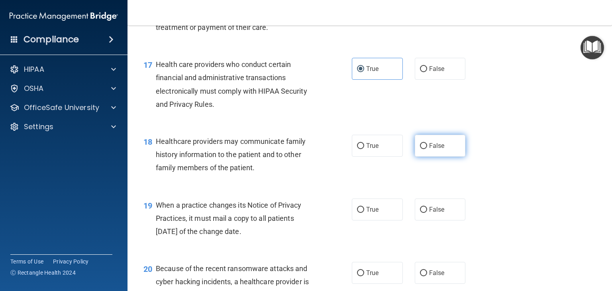
click at [430, 149] on span "False" at bounding box center [437, 146] width 16 height 8
click at [427, 149] on input "False" at bounding box center [423, 146] width 7 height 6
radio input "true"
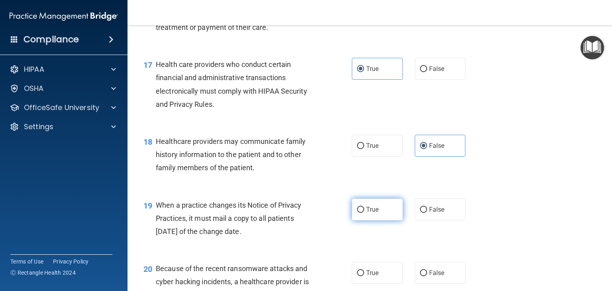
click at [374, 220] on label "True" at bounding box center [377, 209] width 51 height 22
click at [364, 213] on input "True" at bounding box center [360, 210] width 7 height 6
radio input "true"
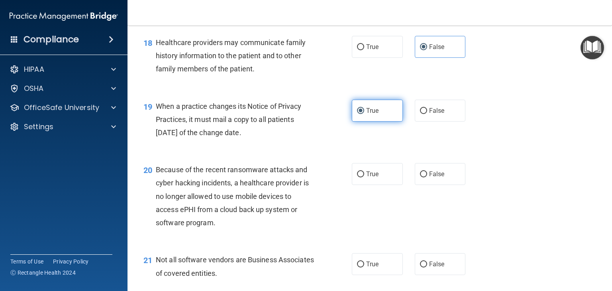
scroll to position [1315, 0]
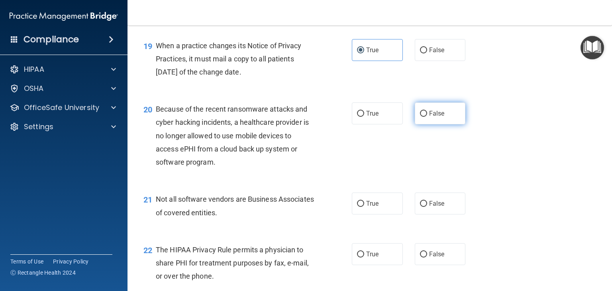
click at [429, 117] on span "False" at bounding box center [437, 114] width 16 height 8
click at [427, 117] on input "False" at bounding box center [423, 114] width 7 height 6
radio input "true"
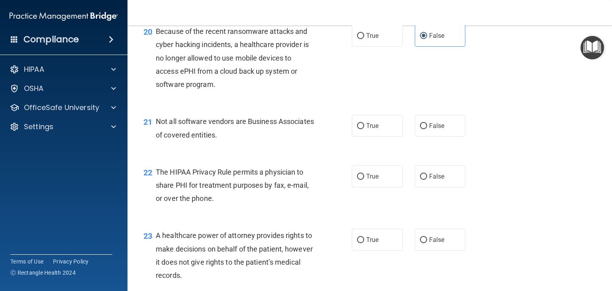
scroll to position [1394, 0]
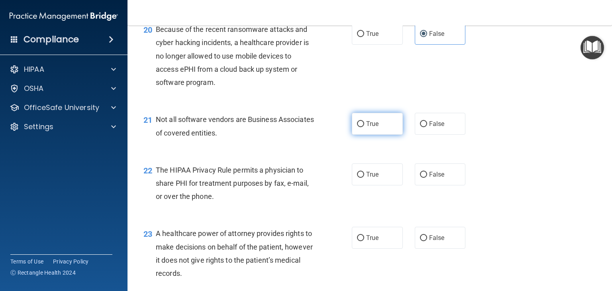
click at [366, 135] on label "True" at bounding box center [377, 124] width 51 height 22
click at [364, 127] on input "True" at bounding box center [360, 124] width 7 height 6
radio input "true"
click at [366, 178] on span "True" at bounding box center [372, 174] width 12 height 8
click at [364, 178] on input "True" at bounding box center [360, 175] width 7 height 6
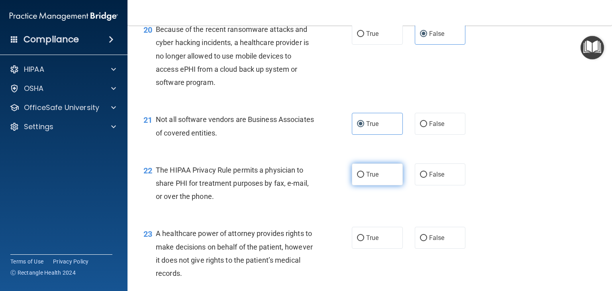
radio input "true"
click at [373, 249] on label "True" at bounding box center [377, 238] width 51 height 22
click at [364, 241] on input "True" at bounding box center [360, 238] width 7 height 6
radio input "true"
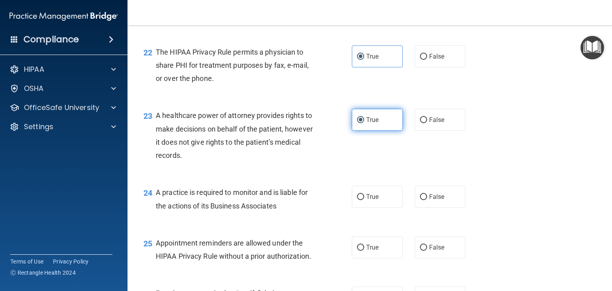
scroll to position [1514, 0]
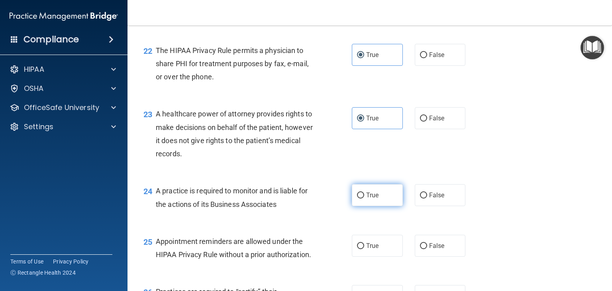
click at [374, 206] on label "True" at bounding box center [377, 195] width 51 height 22
click at [364, 198] on input "True" at bounding box center [360, 195] width 7 height 6
radio input "true"
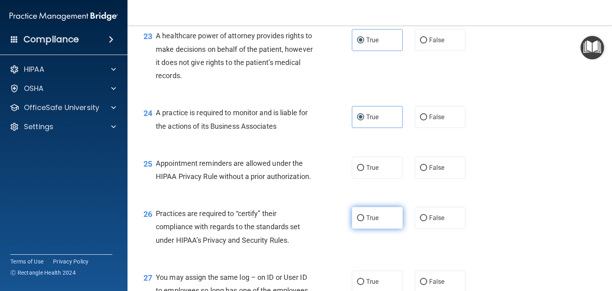
scroll to position [1593, 0]
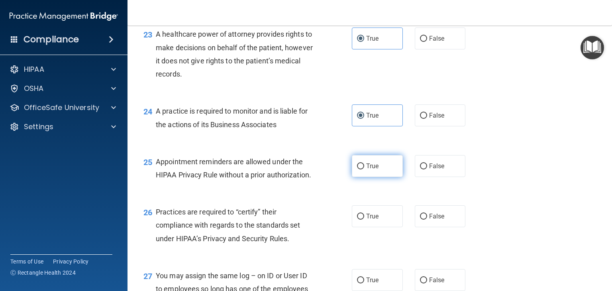
click at [367, 170] on span "True" at bounding box center [372, 166] width 12 height 8
click at [364, 169] on input "True" at bounding box center [360, 166] width 7 height 6
radio input "true"
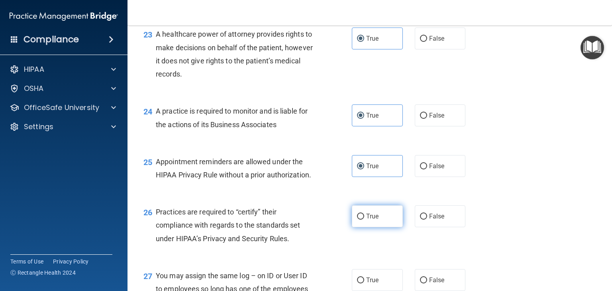
click at [368, 227] on label "True" at bounding box center [377, 216] width 51 height 22
click at [364, 219] on input "True" at bounding box center [360, 217] width 7 height 6
radio input "true"
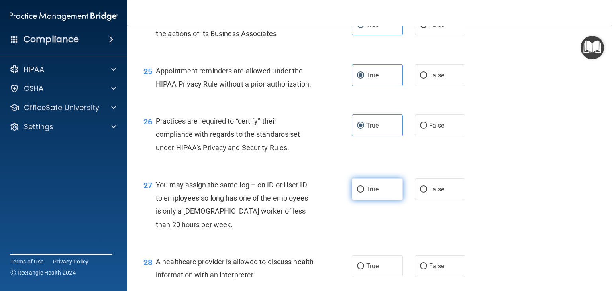
scroll to position [1713, 0]
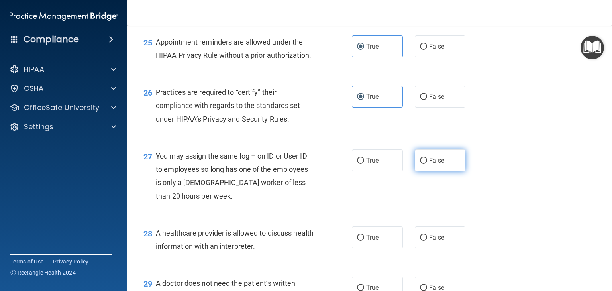
click at [421, 164] on input "False" at bounding box center [423, 161] width 7 height 6
radio input "true"
click at [360, 241] on input "True" at bounding box center [360, 238] width 7 height 6
radio input "true"
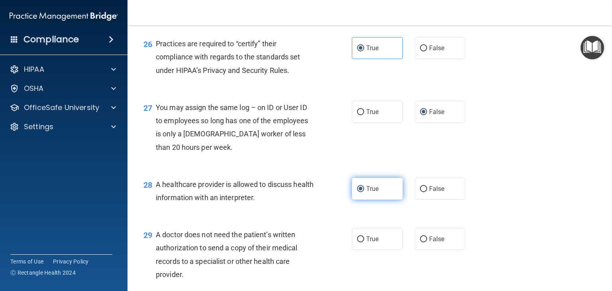
scroll to position [1793, 0]
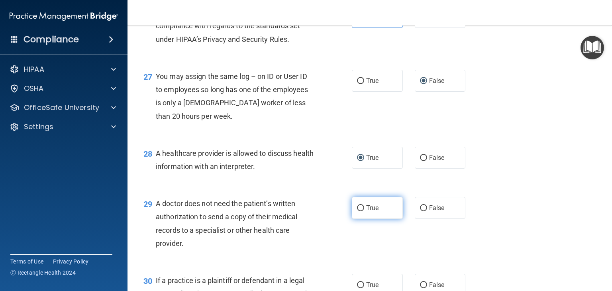
click at [368, 219] on label "True" at bounding box center [377, 208] width 51 height 22
click at [364, 211] on input "True" at bounding box center [360, 208] width 7 height 6
radio input "true"
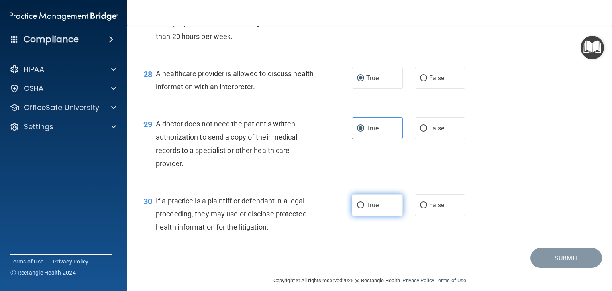
click at [376, 216] on label "True" at bounding box center [377, 205] width 51 height 22
click at [364, 208] on input "True" at bounding box center [360, 205] width 7 height 6
radio input "true"
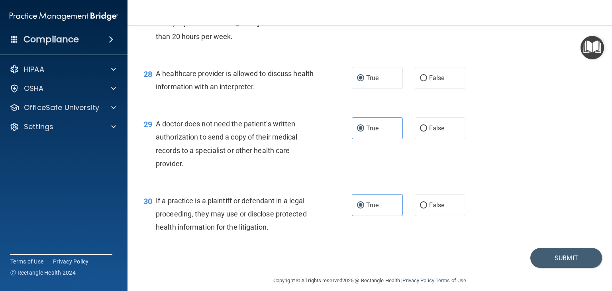
scroll to position [1908, 0]
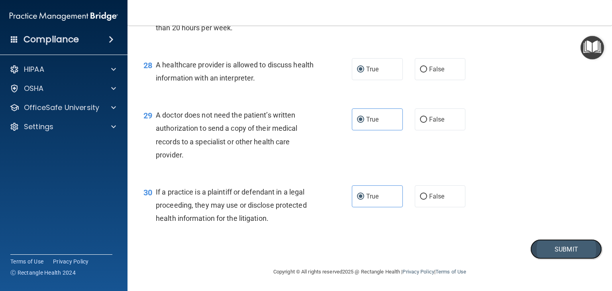
click at [574, 245] on button "Submit" at bounding box center [566, 249] width 72 height 20
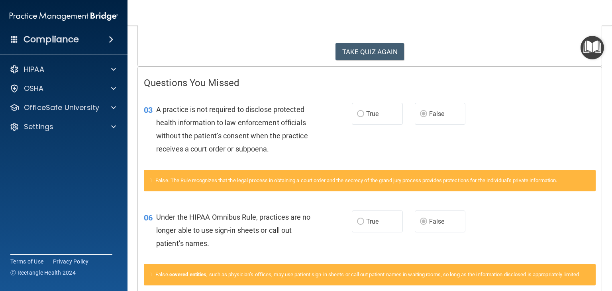
scroll to position [2, 0]
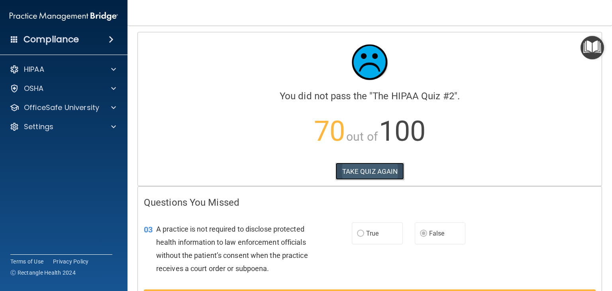
click at [378, 167] on button "TAKE QUIZ AGAIN" at bounding box center [369, 172] width 69 height 18
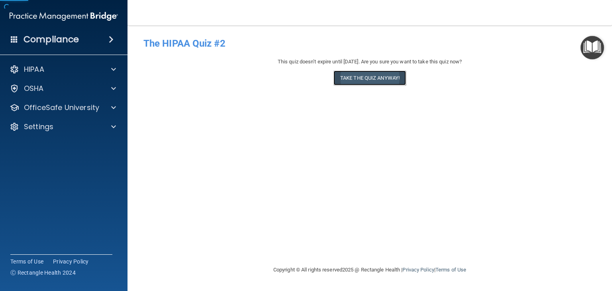
click at [374, 80] on button "Take the quiz anyway!" at bounding box center [369, 78] width 72 height 15
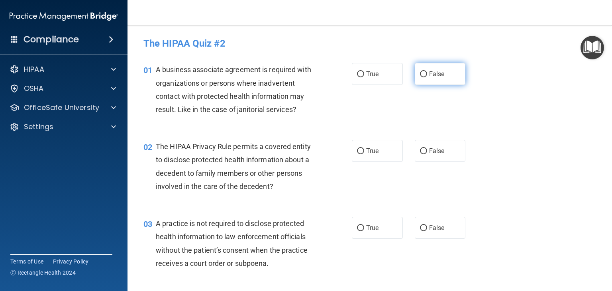
click at [429, 71] on span "False" at bounding box center [437, 74] width 16 height 8
click at [427, 71] on input "False" at bounding box center [423, 74] width 7 height 6
radio input "true"
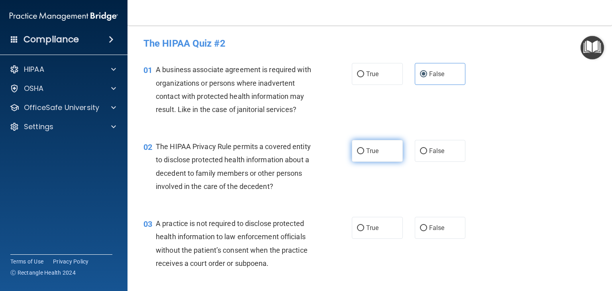
click at [368, 149] on span "True" at bounding box center [372, 151] width 12 height 8
click at [364, 149] on input "True" at bounding box center [360, 151] width 7 height 6
radio input "true"
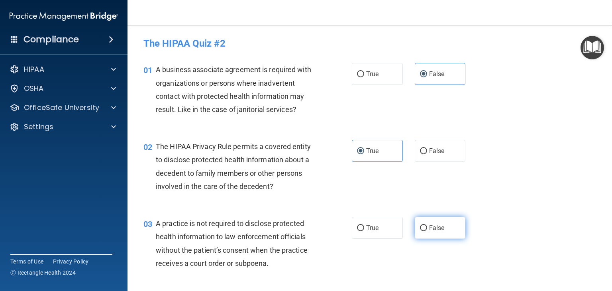
click at [440, 225] on span "False" at bounding box center [437, 228] width 16 height 8
click at [427, 225] on input "False" at bounding box center [423, 228] width 7 height 6
radio input "true"
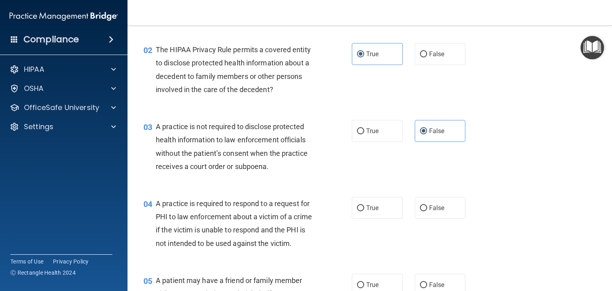
scroll to position [120, 0]
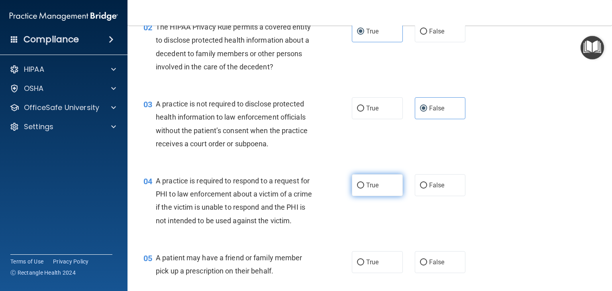
click at [368, 188] on label "True" at bounding box center [377, 185] width 51 height 22
click at [364, 188] on input "True" at bounding box center [360, 185] width 7 height 6
radio input "true"
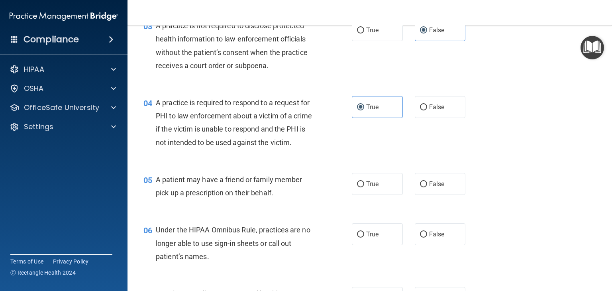
scroll to position [199, 0]
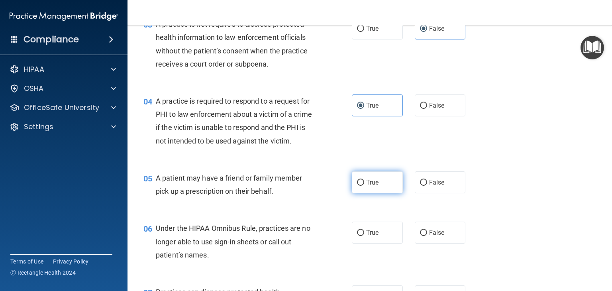
click at [379, 193] on label "True" at bounding box center [377, 182] width 51 height 22
click at [364, 186] on input "True" at bounding box center [360, 183] width 7 height 6
radio input "true"
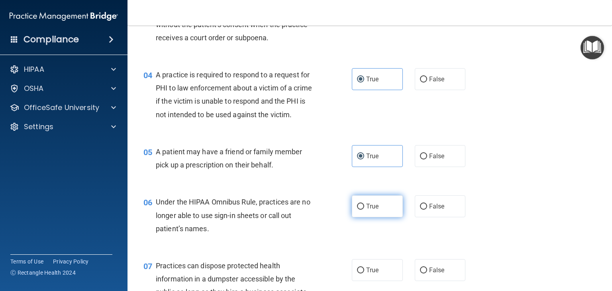
scroll to position [319, 0]
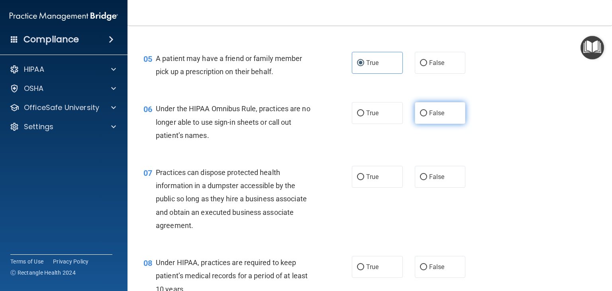
click at [440, 124] on label "False" at bounding box center [440, 113] width 51 height 22
click at [427, 116] on input "False" at bounding box center [423, 113] width 7 height 6
radio input "true"
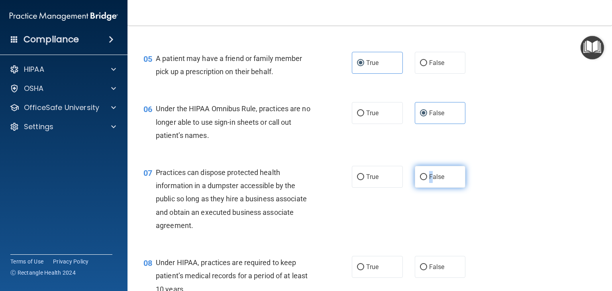
click at [429, 180] on span "False" at bounding box center [437, 177] width 16 height 8
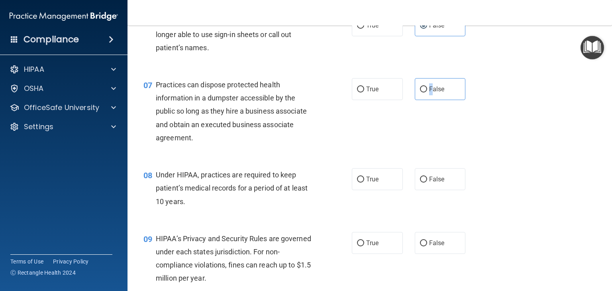
scroll to position [438, 0]
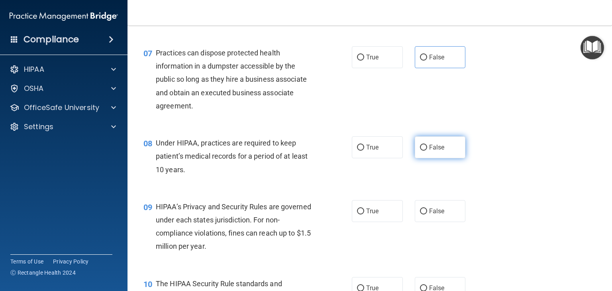
click at [433, 151] on span "False" at bounding box center [437, 147] width 16 height 8
click at [427, 151] on input "False" at bounding box center [423, 148] width 7 height 6
radio input "true"
click at [374, 222] on label "True" at bounding box center [377, 211] width 51 height 22
click at [364, 214] on input "True" at bounding box center [360, 211] width 7 height 6
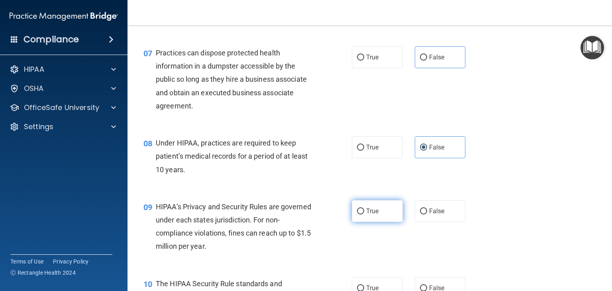
radio input "true"
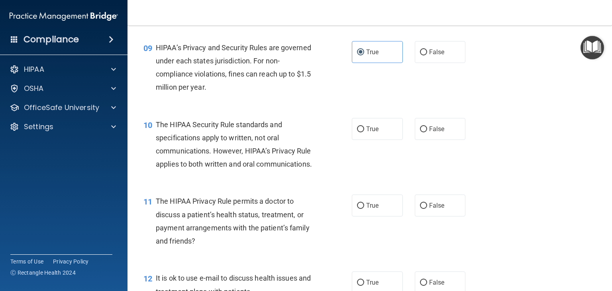
scroll to position [598, 0]
click at [374, 132] on span "True" at bounding box center [372, 129] width 12 height 8
click at [364, 132] on input "True" at bounding box center [360, 129] width 7 height 6
radio input "true"
click at [367, 216] on label "True" at bounding box center [377, 205] width 51 height 22
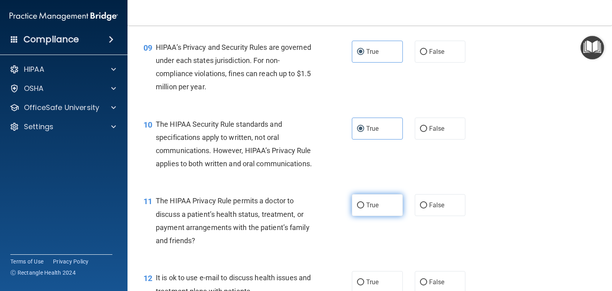
click at [364, 208] on input "True" at bounding box center [360, 205] width 7 height 6
radio input "true"
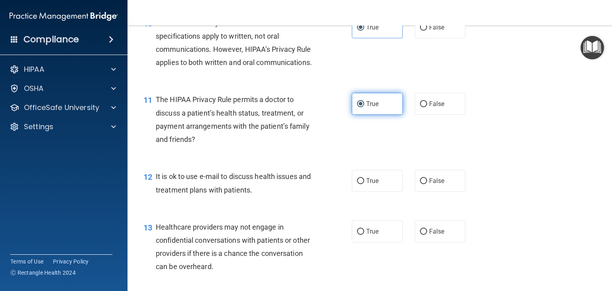
scroll to position [717, 0]
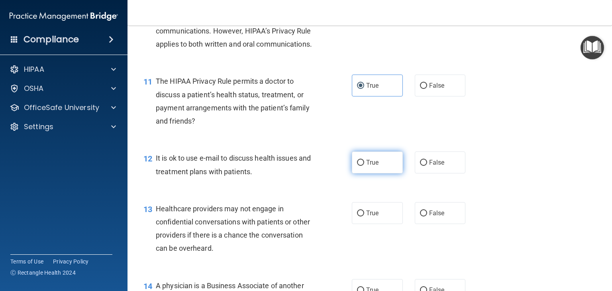
click at [370, 173] on label "True" at bounding box center [377, 162] width 51 height 22
click at [364, 166] on input "True" at bounding box center [360, 163] width 7 height 6
radio input "true"
click at [440, 224] on label "False" at bounding box center [440, 213] width 51 height 22
click at [427, 216] on input "False" at bounding box center [423, 213] width 7 height 6
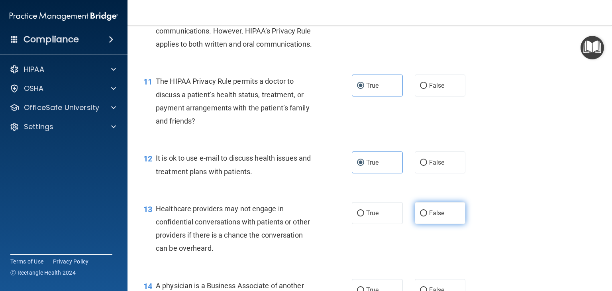
radio input "true"
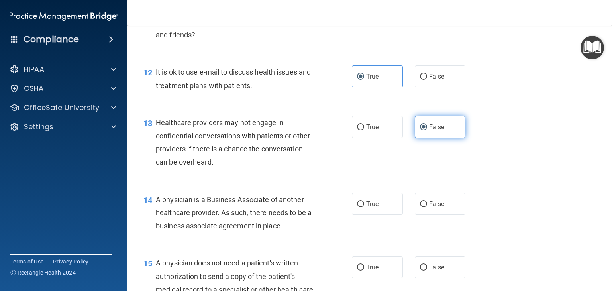
scroll to position [837, 0]
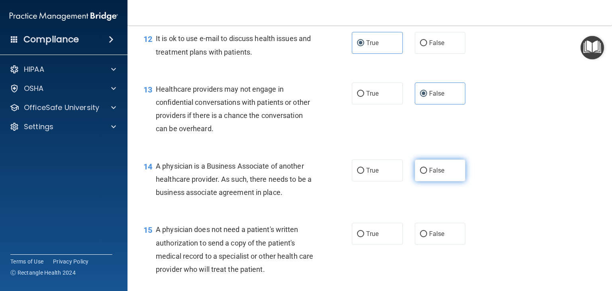
click at [429, 181] on label "False" at bounding box center [440, 170] width 51 height 22
click at [427, 174] on input "False" at bounding box center [423, 171] width 7 height 6
radio input "true"
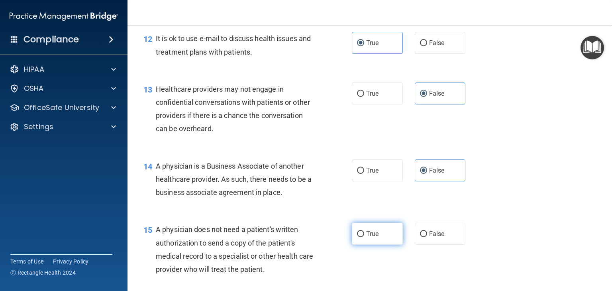
click at [366, 237] on span "True" at bounding box center [372, 234] width 12 height 8
click at [363, 237] on input "True" at bounding box center [360, 234] width 7 height 6
radio input "true"
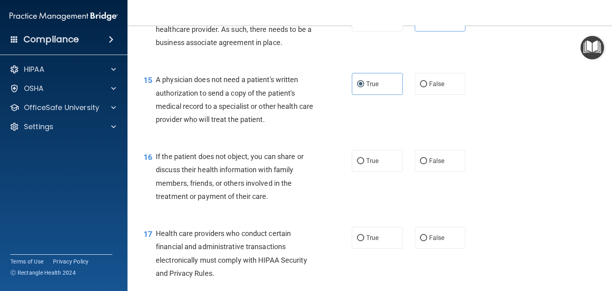
scroll to position [996, 0]
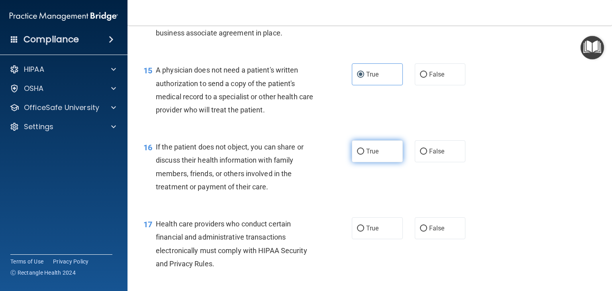
click at [379, 162] on label "True" at bounding box center [377, 151] width 51 height 22
click at [364, 155] on input "True" at bounding box center [360, 152] width 7 height 6
radio input "true"
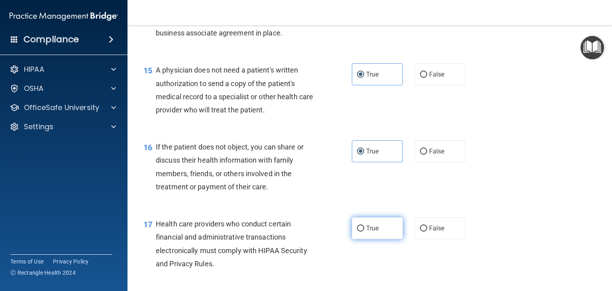
click at [373, 232] on span "True" at bounding box center [372, 228] width 12 height 8
click at [364, 231] on input "True" at bounding box center [360, 228] width 7 height 6
radio input "true"
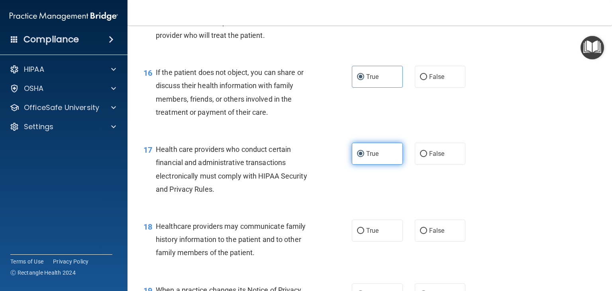
scroll to position [1076, 0]
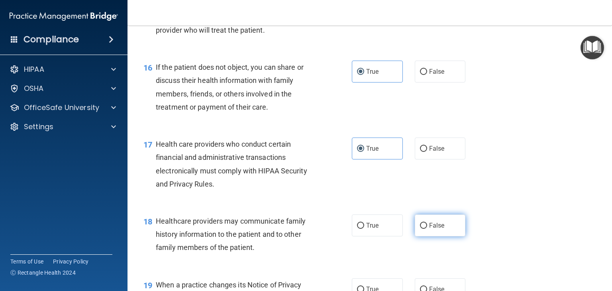
click at [432, 236] on label "False" at bounding box center [440, 225] width 51 height 22
click at [427, 229] on input "False" at bounding box center [423, 226] width 7 height 6
radio input "true"
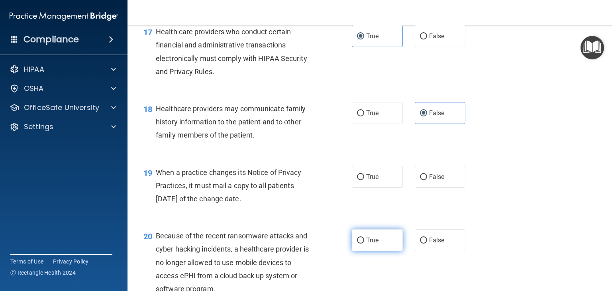
scroll to position [1195, 0]
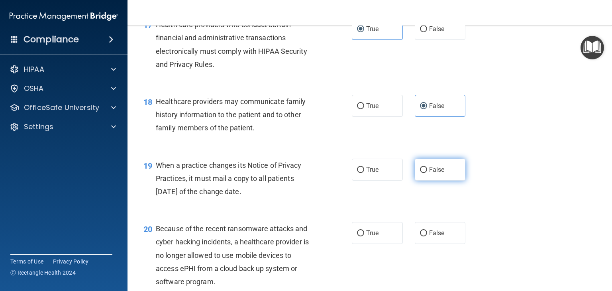
click at [432, 180] on label "False" at bounding box center [440, 170] width 51 height 22
click at [427, 173] on input "False" at bounding box center [423, 170] width 7 height 6
radio input "true"
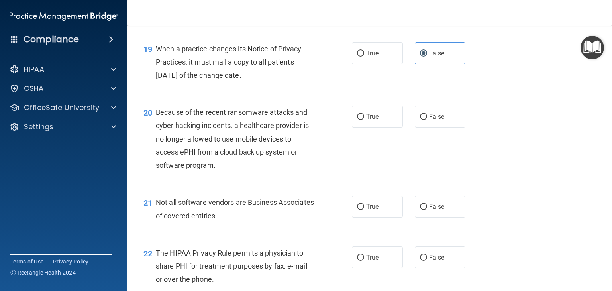
scroll to position [1315, 0]
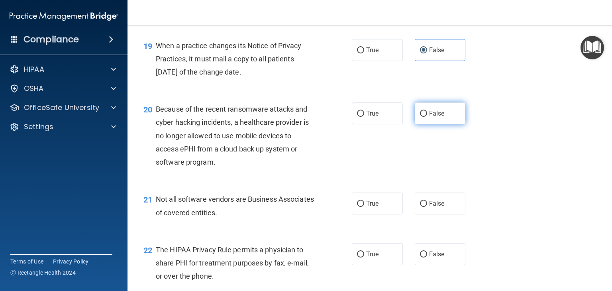
click at [440, 124] on label "False" at bounding box center [440, 113] width 51 height 22
click at [427, 117] on input "False" at bounding box center [423, 114] width 7 height 6
radio input "true"
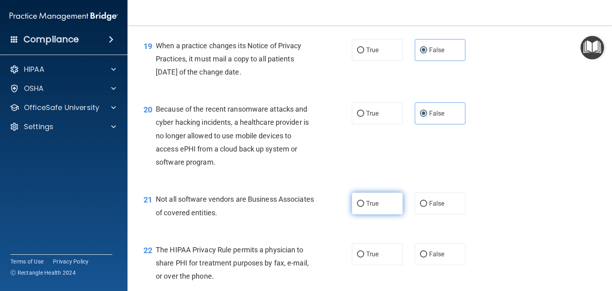
click at [357, 207] on input "True" at bounding box center [360, 204] width 7 height 6
radio input "true"
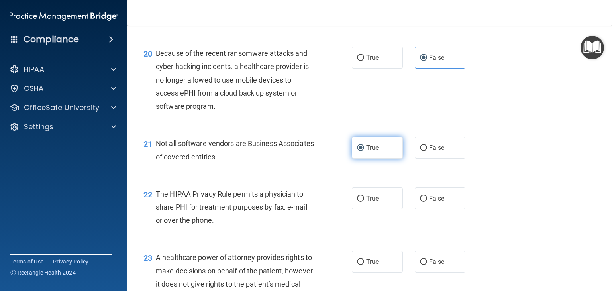
scroll to position [1394, 0]
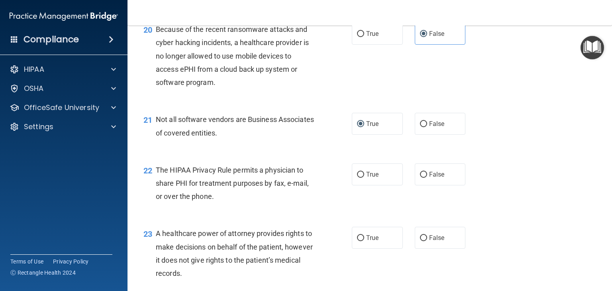
click at [364, 212] on div "22 The HIPAA Privacy Rule permits a physician to share PHI for treatment purpos…" at bounding box center [369, 185] width 464 height 64
click at [367, 185] on label "True" at bounding box center [377, 174] width 51 height 22
click at [364, 178] on input "True" at bounding box center [360, 175] width 7 height 6
radio input "true"
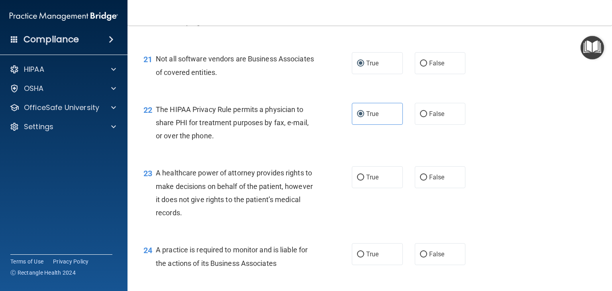
scroll to position [1474, 0]
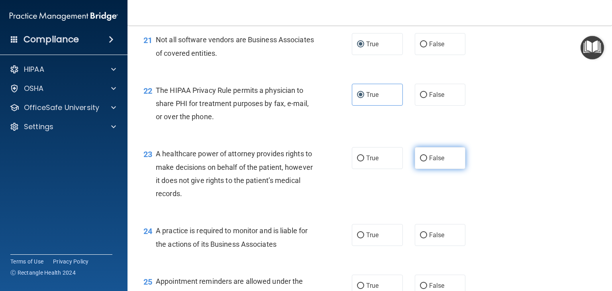
click at [438, 162] on span "False" at bounding box center [437, 158] width 16 height 8
click at [427, 161] on input "False" at bounding box center [423, 158] width 7 height 6
radio input "true"
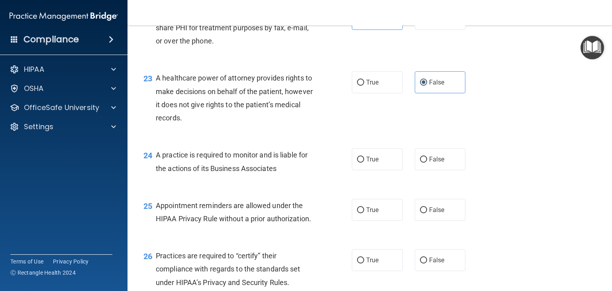
scroll to position [1554, 0]
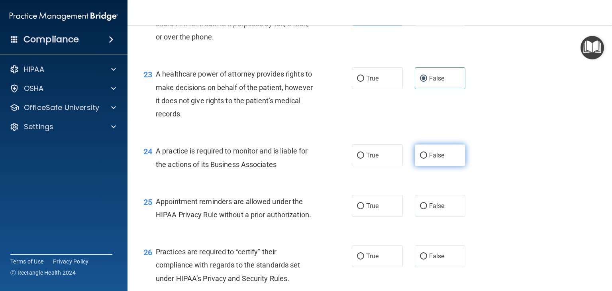
click at [446, 166] on label "False" at bounding box center [440, 155] width 51 height 22
click at [427, 159] on input "False" at bounding box center [423, 156] width 7 height 6
radio input "true"
click at [375, 210] on span "True" at bounding box center [372, 206] width 12 height 8
click at [364, 209] on input "True" at bounding box center [360, 206] width 7 height 6
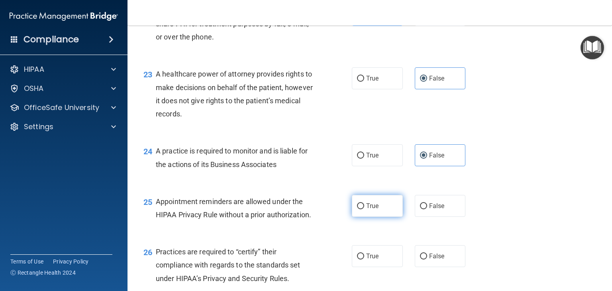
radio input "true"
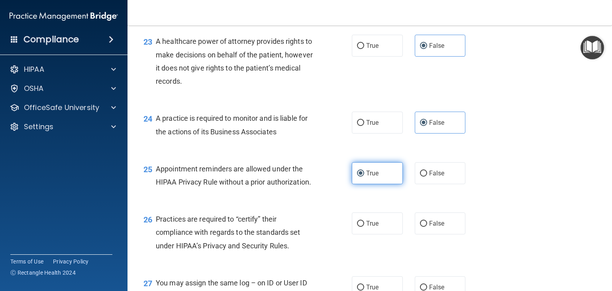
scroll to position [1673, 0]
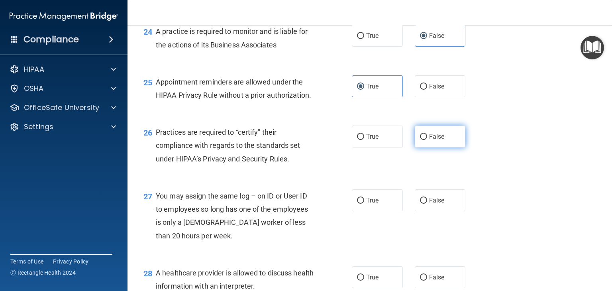
click at [437, 147] on label "False" at bounding box center [440, 136] width 51 height 22
click at [427, 140] on input "False" at bounding box center [423, 137] width 7 height 6
radio input "true"
click at [432, 204] on span "False" at bounding box center [437, 200] width 16 height 8
click at [427, 204] on input "False" at bounding box center [423, 201] width 7 height 6
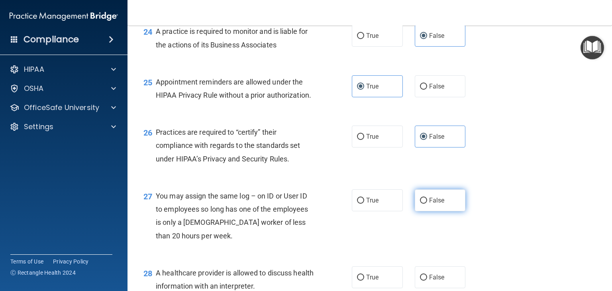
radio input "true"
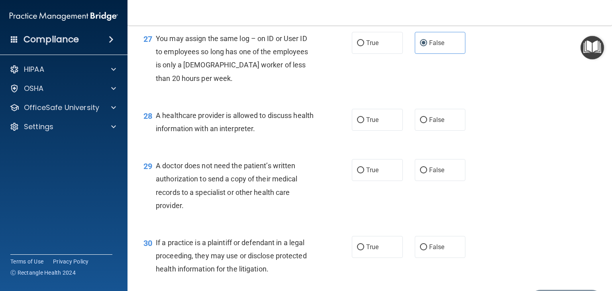
scroll to position [1832, 0]
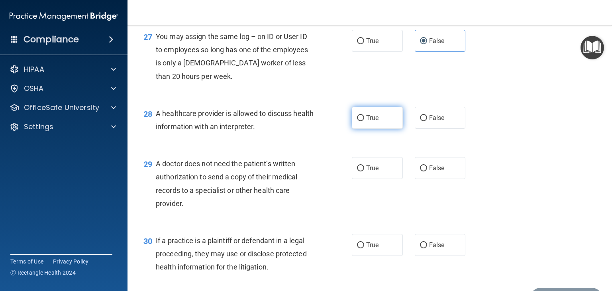
click at [366, 129] on label "True" at bounding box center [377, 118] width 51 height 22
click at [364, 121] on input "True" at bounding box center [360, 118] width 7 height 6
radio input "true"
click at [376, 179] on label "True" at bounding box center [377, 168] width 51 height 22
click at [364, 171] on input "True" at bounding box center [360, 168] width 7 height 6
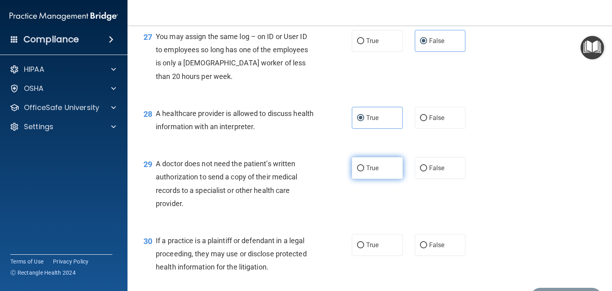
radio input "true"
click at [367, 256] on label "True" at bounding box center [377, 245] width 51 height 22
click at [364, 248] on input "True" at bounding box center [360, 245] width 7 height 6
radio input "true"
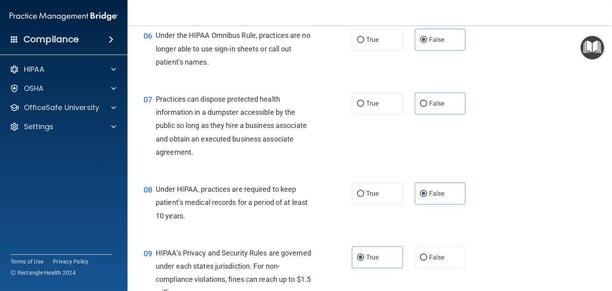
scroll to position [398, 0]
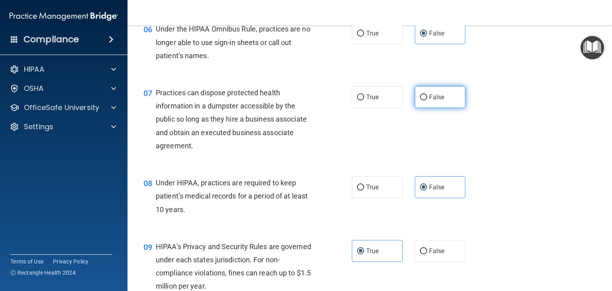
click at [429, 101] on span "False" at bounding box center [437, 97] width 16 height 8
click at [425, 100] on input "False" at bounding box center [423, 97] width 7 height 6
radio input "true"
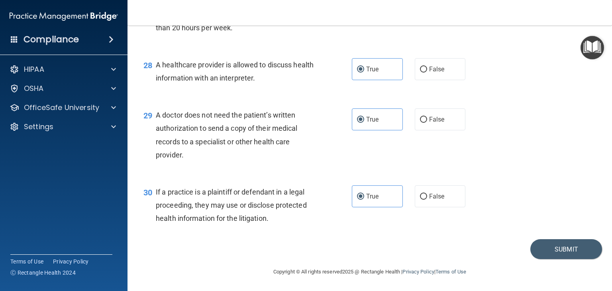
scroll to position [1908, 0]
click at [558, 253] on button "Submit" at bounding box center [566, 249] width 72 height 20
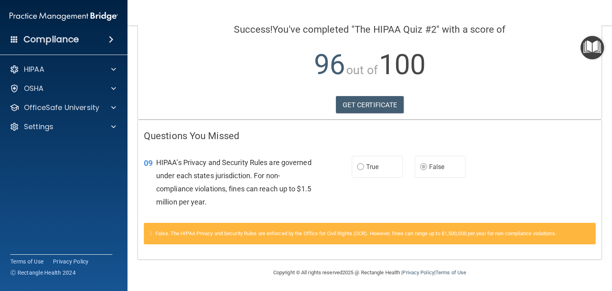
scroll to position [69, 0]
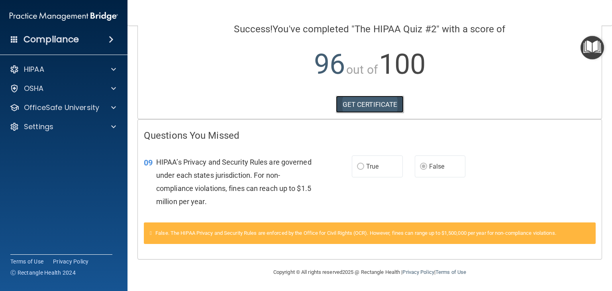
click at [373, 104] on link "GET CERTIFICATE" at bounding box center [370, 105] width 68 height 18
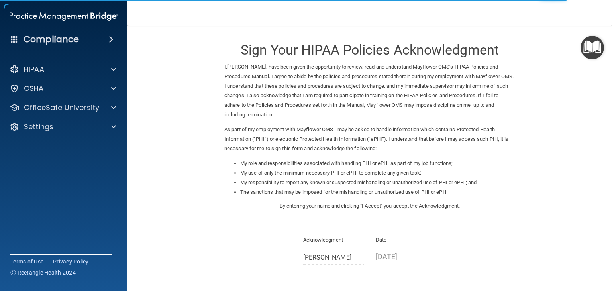
scroll to position [74, 0]
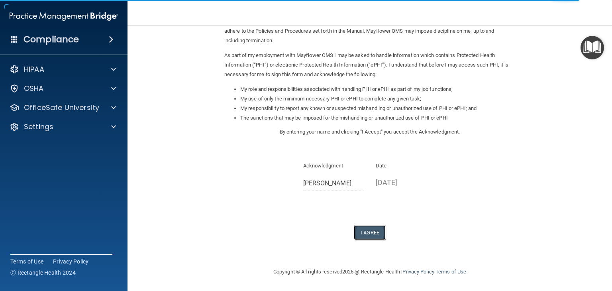
click at [364, 230] on button "I Agree" at bounding box center [370, 232] width 32 height 15
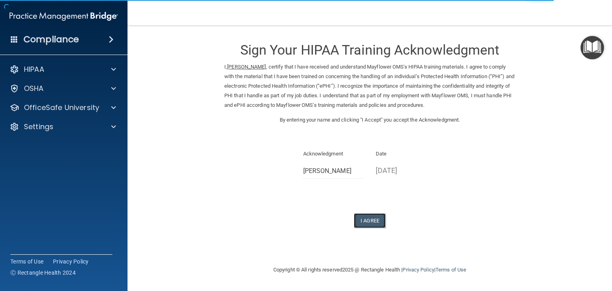
click at [376, 220] on button "I Agree" at bounding box center [370, 220] width 32 height 15
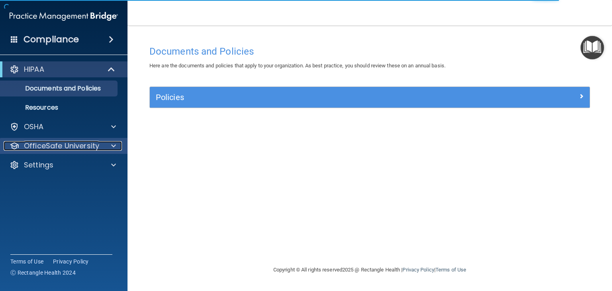
click at [57, 146] on p "OfficeSafe University" at bounding box center [61, 146] width 75 height 10
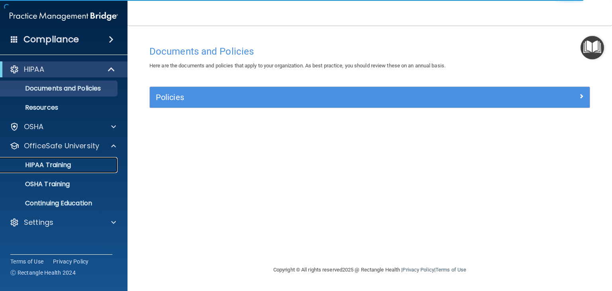
click at [80, 167] on div "HIPAA Training" at bounding box center [59, 165] width 109 height 8
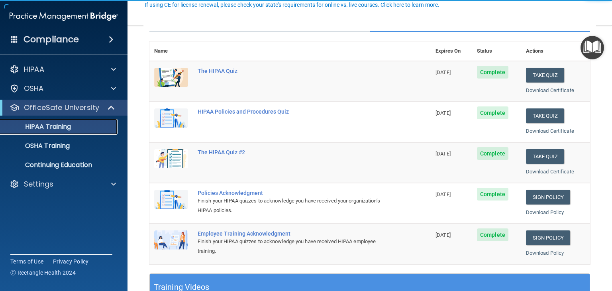
scroll to position [80, 0]
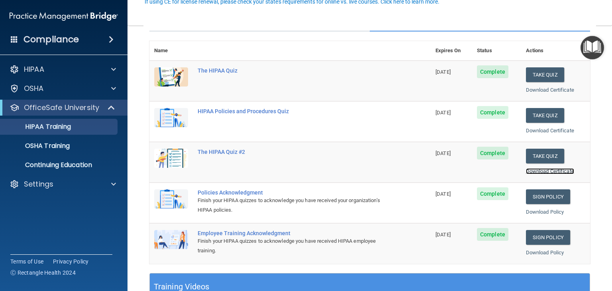
click at [547, 170] on link "Download Certificate" at bounding box center [550, 171] width 48 height 6
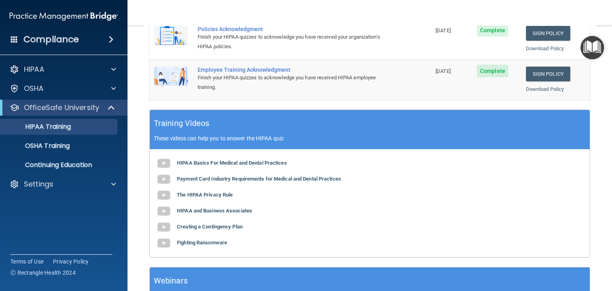
scroll to position [279, 0]
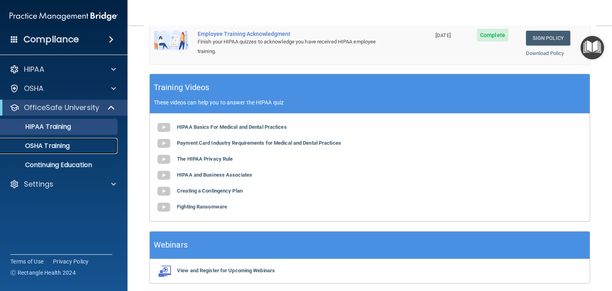
click at [41, 148] on p "OSHA Training" at bounding box center [37, 146] width 65 height 8
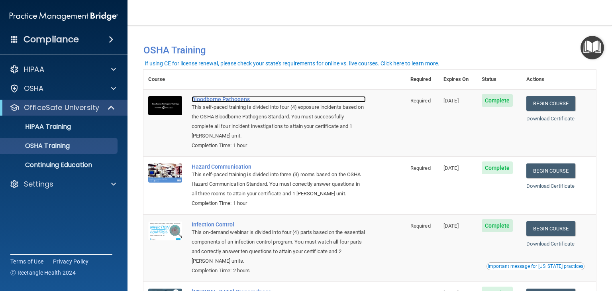
click at [210, 99] on div "Bloodborne Pathogens" at bounding box center [279, 99] width 174 height 6
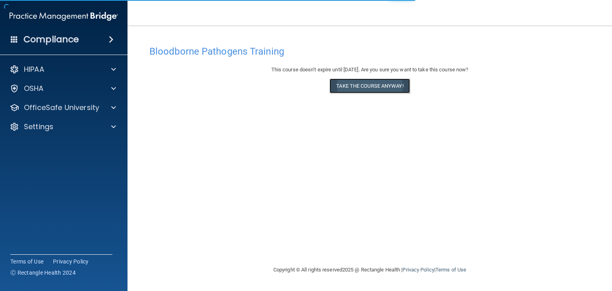
click at [372, 84] on button "Take the course anyway!" at bounding box center [369, 85] width 80 height 15
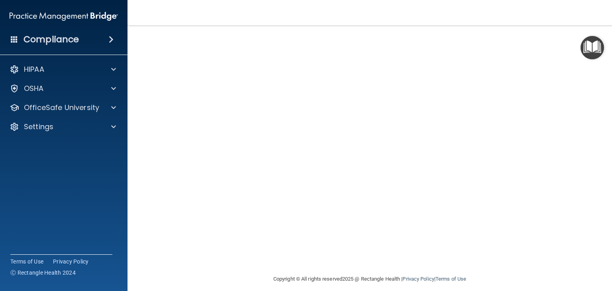
scroll to position [50, 0]
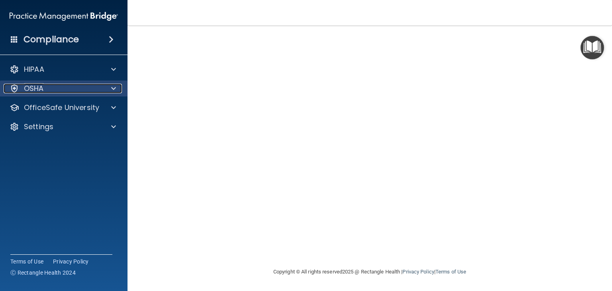
click at [46, 92] on div "OSHA" at bounding box center [53, 89] width 99 height 10
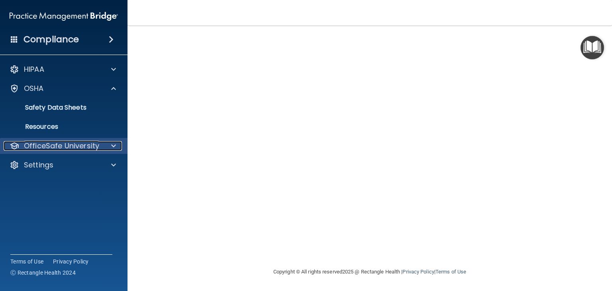
click at [67, 148] on p "OfficeSafe University" at bounding box center [61, 146] width 75 height 10
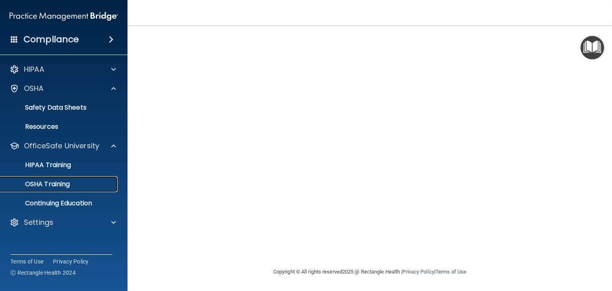
click at [71, 187] on div "OSHA Training" at bounding box center [59, 184] width 109 height 8
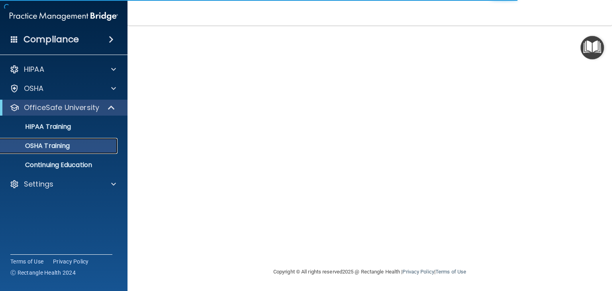
scroll to position [91, 0]
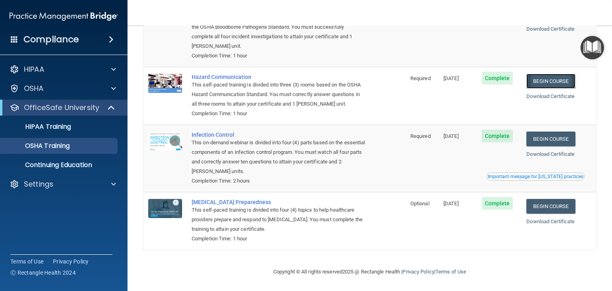
click at [541, 79] on link "Begin Course" at bounding box center [550, 81] width 49 height 15
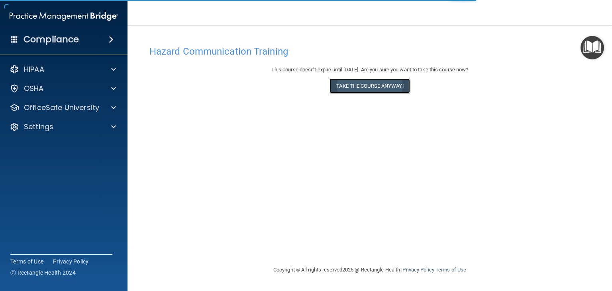
click at [385, 86] on button "Take the course anyway!" at bounding box center [369, 85] width 80 height 15
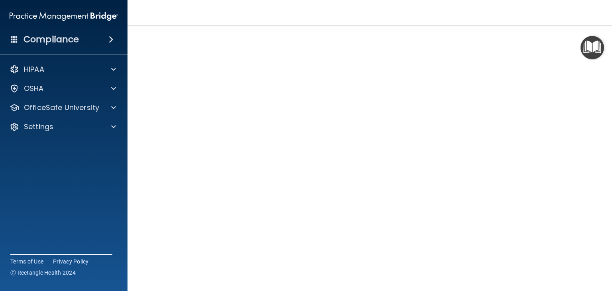
scroll to position [49, 0]
click at [593, 48] on img "Open Resource Center" at bounding box center [592, 48] width 24 height 24
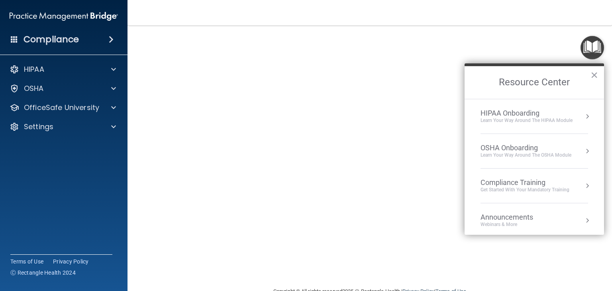
click at [556, 33] on div "Hazard Communication Training This course doesn’t expire until 11/18/2025. Are …" at bounding box center [369, 140] width 453 height 294
click at [596, 74] on button "×" at bounding box center [594, 75] width 8 height 13
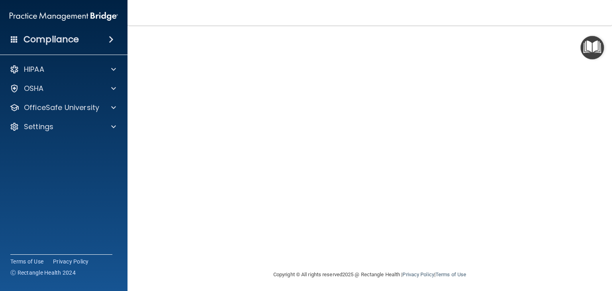
scroll to position [69, 0]
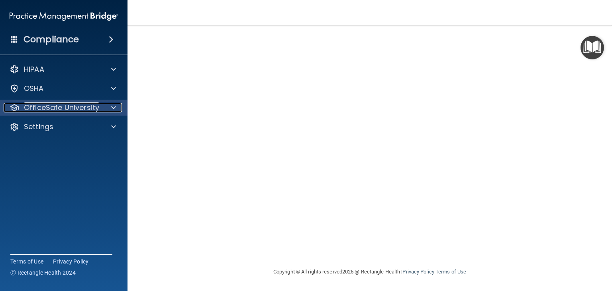
click at [82, 110] on p "OfficeSafe University" at bounding box center [61, 108] width 75 height 10
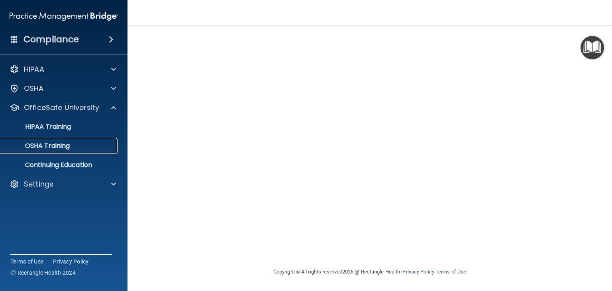
click at [66, 145] on p "OSHA Training" at bounding box center [37, 146] width 65 height 8
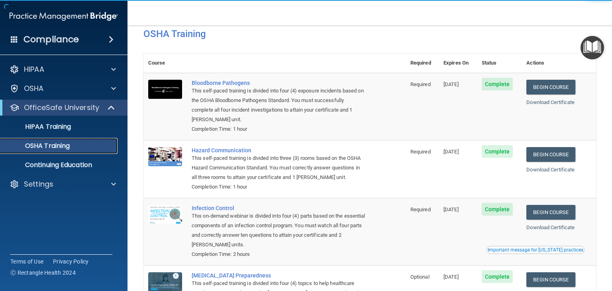
scroll to position [11, 0]
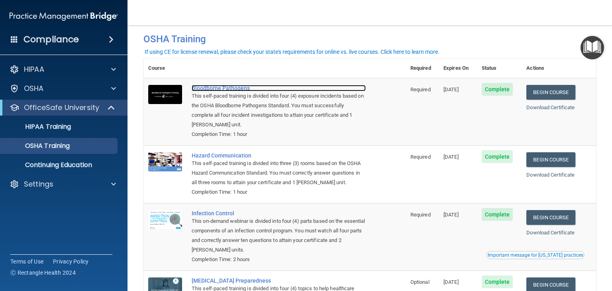
click at [207, 88] on div "Bloodborne Pathogens" at bounding box center [279, 88] width 174 height 6
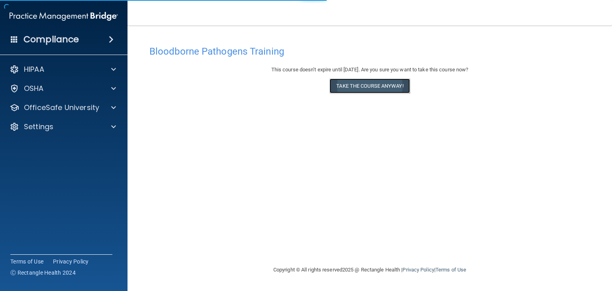
click at [379, 90] on button "Take the course anyway!" at bounding box center [369, 85] width 80 height 15
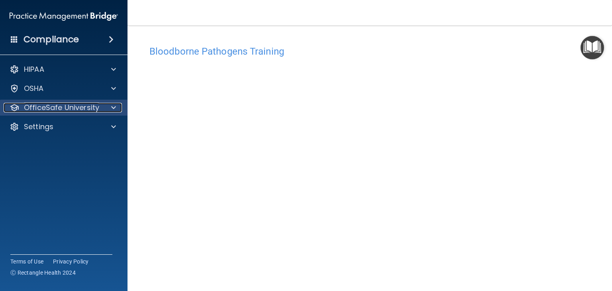
click at [75, 111] on p "OfficeSafe University" at bounding box center [61, 108] width 75 height 10
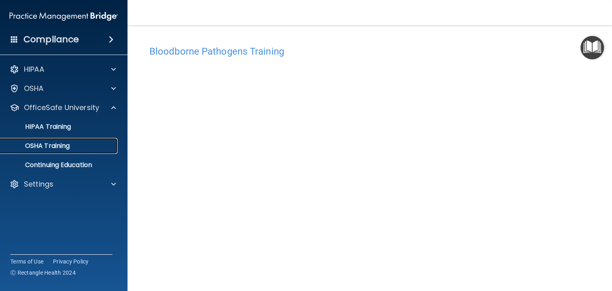
click at [73, 145] on div "OSHA Training" at bounding box center [59, 146] width 109 height 8
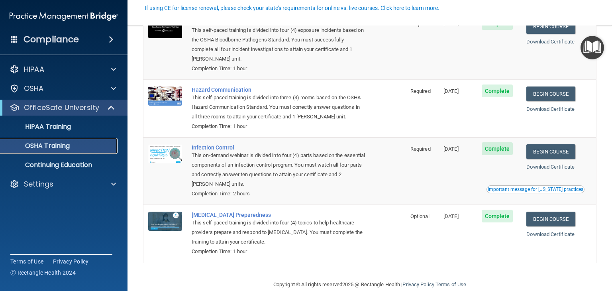
scroll to position [91, 0]
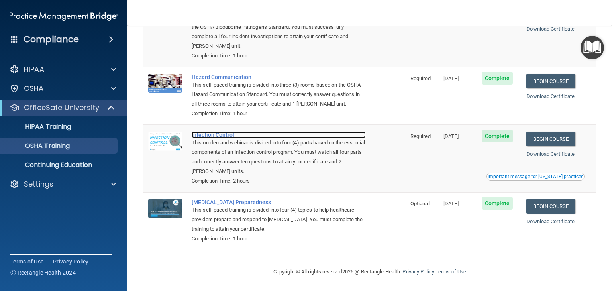
click at [220, 134] on div "Infection Control" at bounding box center [279, 134] width 174 height 6
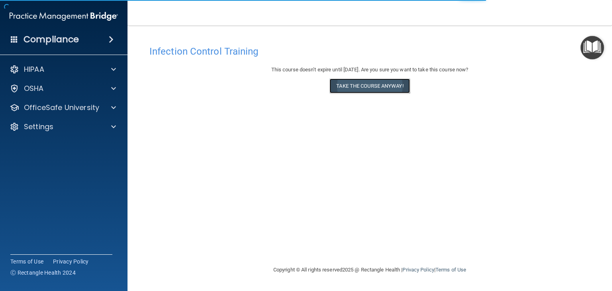
click at [375, 84] on button "Take the course anyway!" at bounding box center [369, 85] width 80 height 15
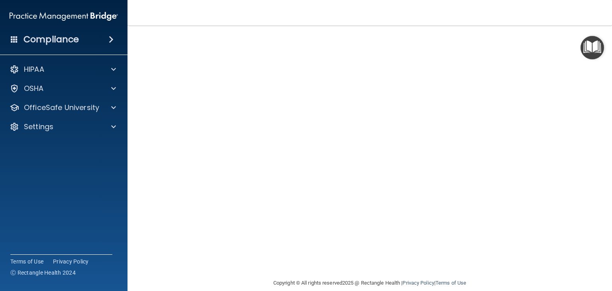
scroll to position [50, 0]
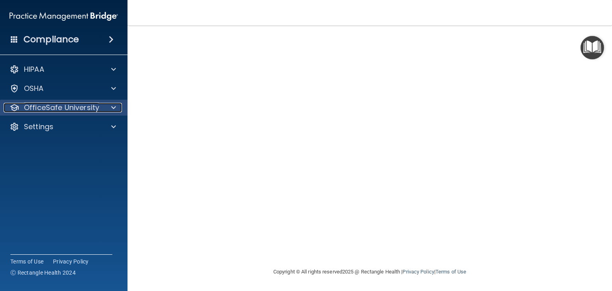
click at [49, 109] on p "OfficeSafe University" at bounding box center [61, 108] width 75 height 10
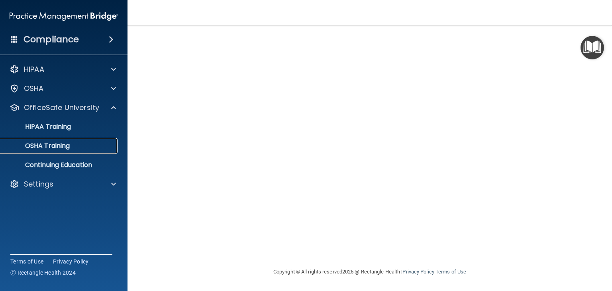
click at [60, 149] on p "OSHA Training" at bounding box center [37, 146] width 65 height 8
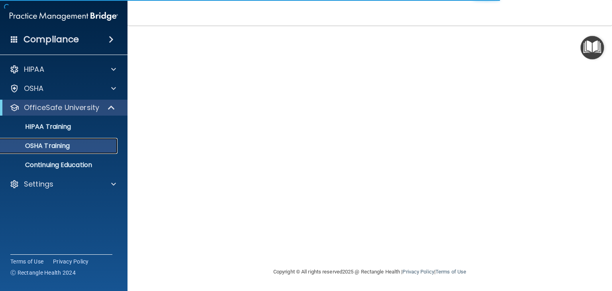
scroll to position [91, 0]
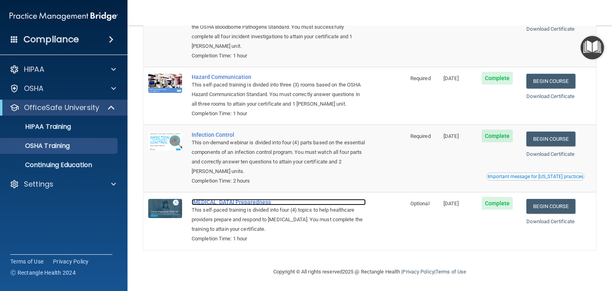
click at [212, 204] on div "[MEDICAL_DATA] Preparedness" at bounding box center [279, 202] width 174 height 6
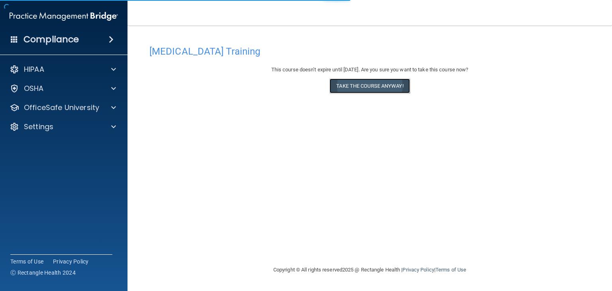
click at [357, 89] on button "Take the course anyway!" at bounding box center [369, 85] width 80 height 15
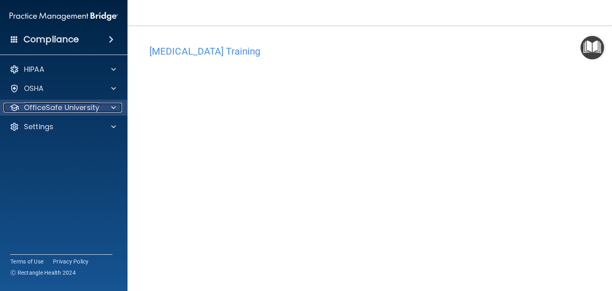
click at [43, 111] on p "OfficeSafe University" at bounding box center [61, 108] width 75 height 10
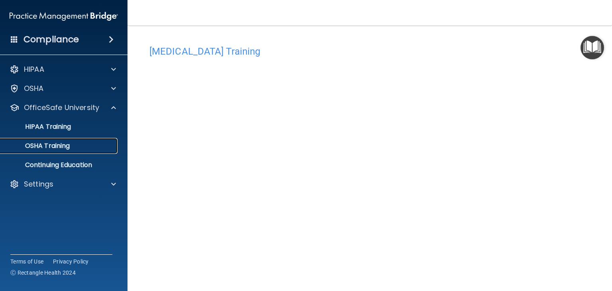
click at [50, 147] on p "OSHA Training" at bounding box center [37, 146] width 65 height 8
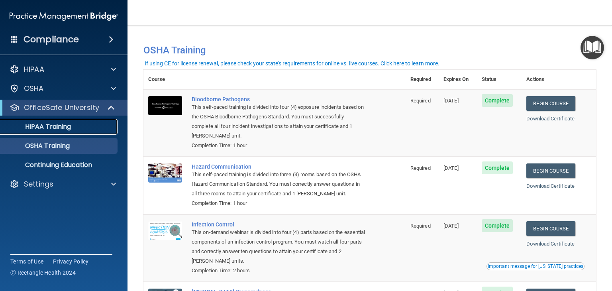
click at [59, 127] on p "HIPAA Training" at bounding box center [38, 127] width 66 height 8
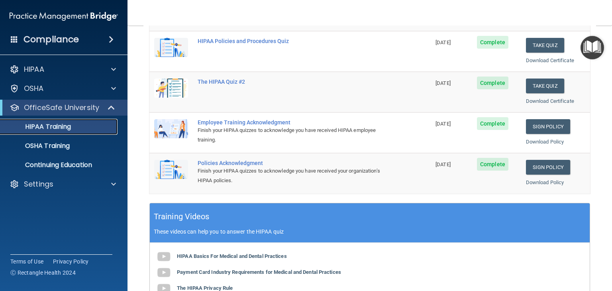
scroll to position [159, 0]
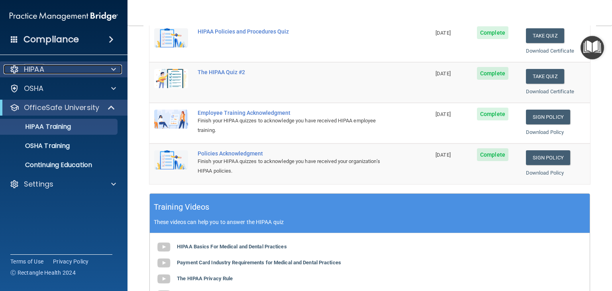
click at [49, 69] on div "HIPAA" at bounding box center [53, 70] width 99 height 10
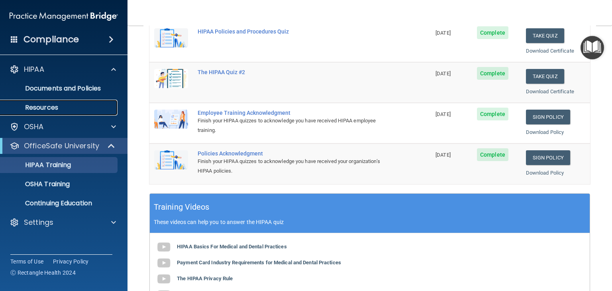
click at [47, 106] on p "Resources" at bounding box center [59, 108] width 109 height 8
